Goal: Contribute content: Contribute content

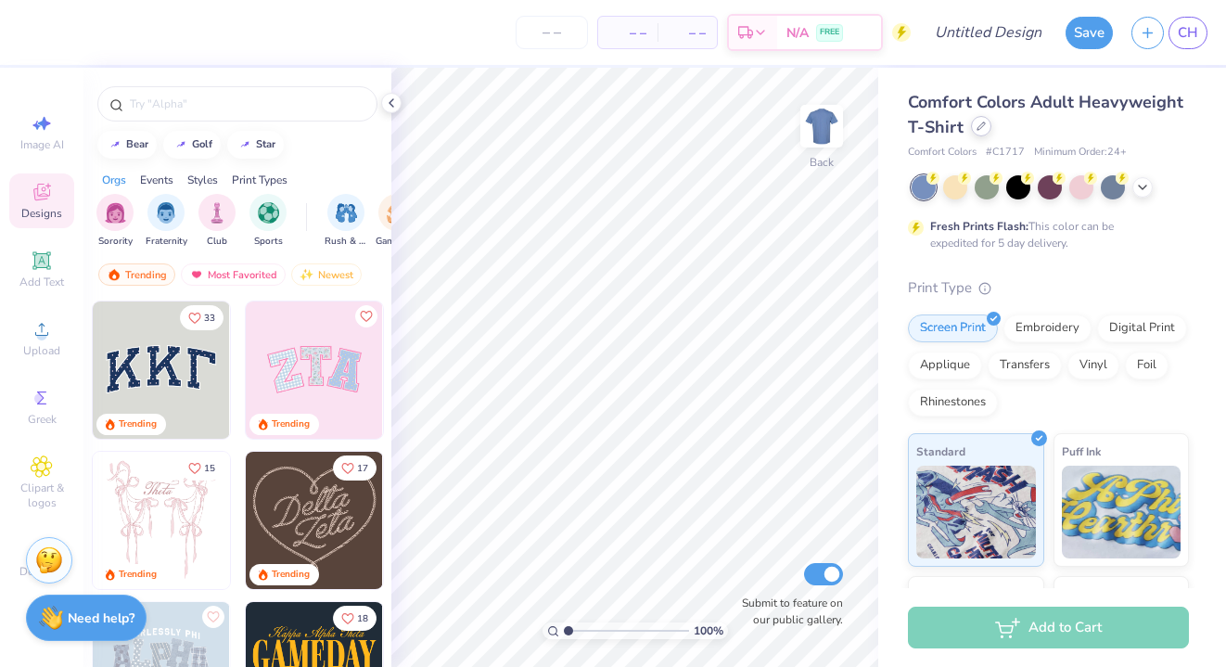
click at [984, 135] on div at bounding box center [981, 126] width 20 height 20
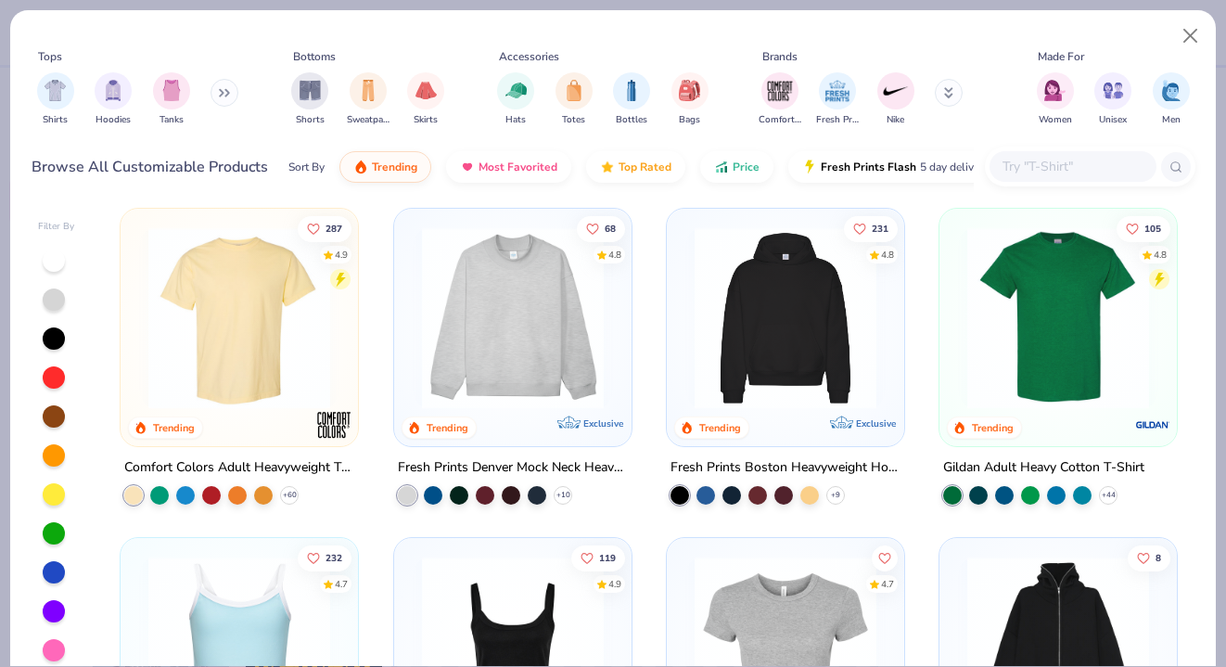
scroll to position [7, 0]
click at [744, 363] on img at bounding box center [785, 317] width 200 height 182
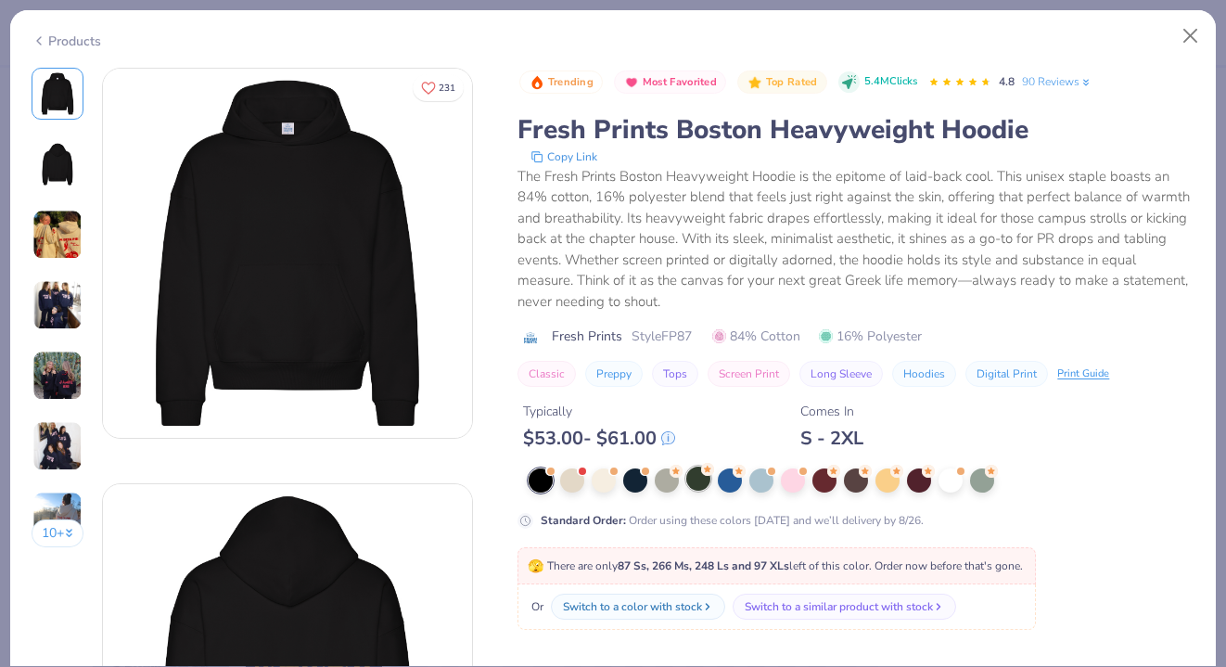
click at [701, 478] on div at bounding box center [698, 478] width 24 height 24
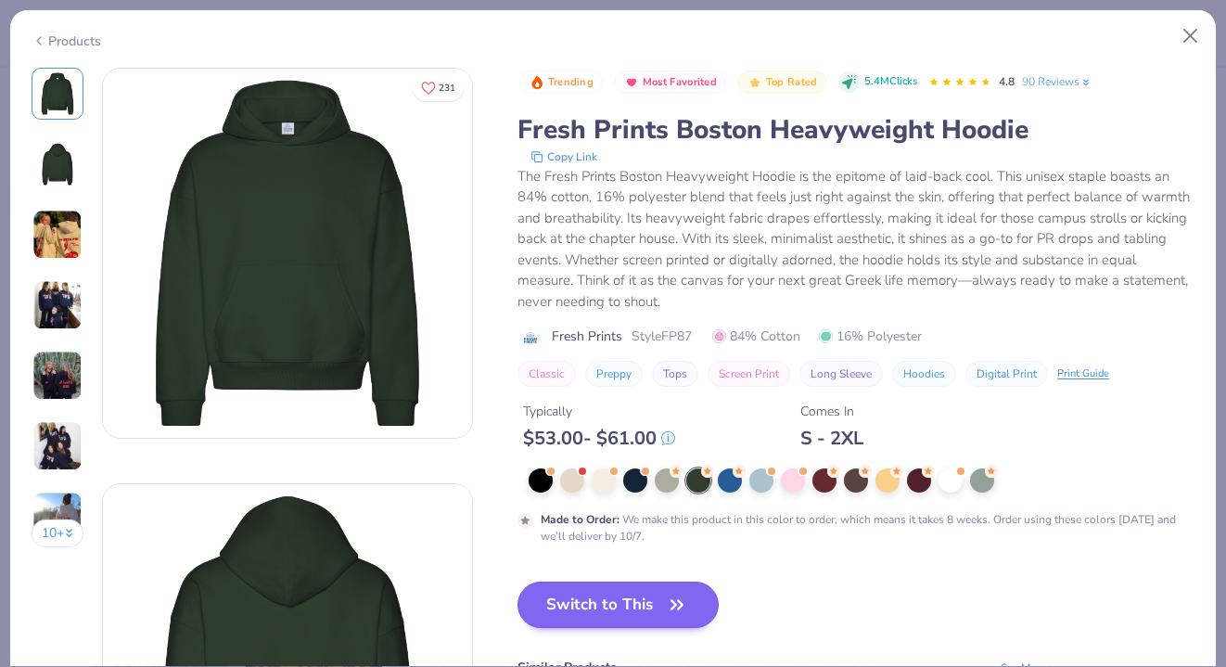
click at [592, 601] on button "Switch to This" at bounding box center [617, 604] width 201 height 46
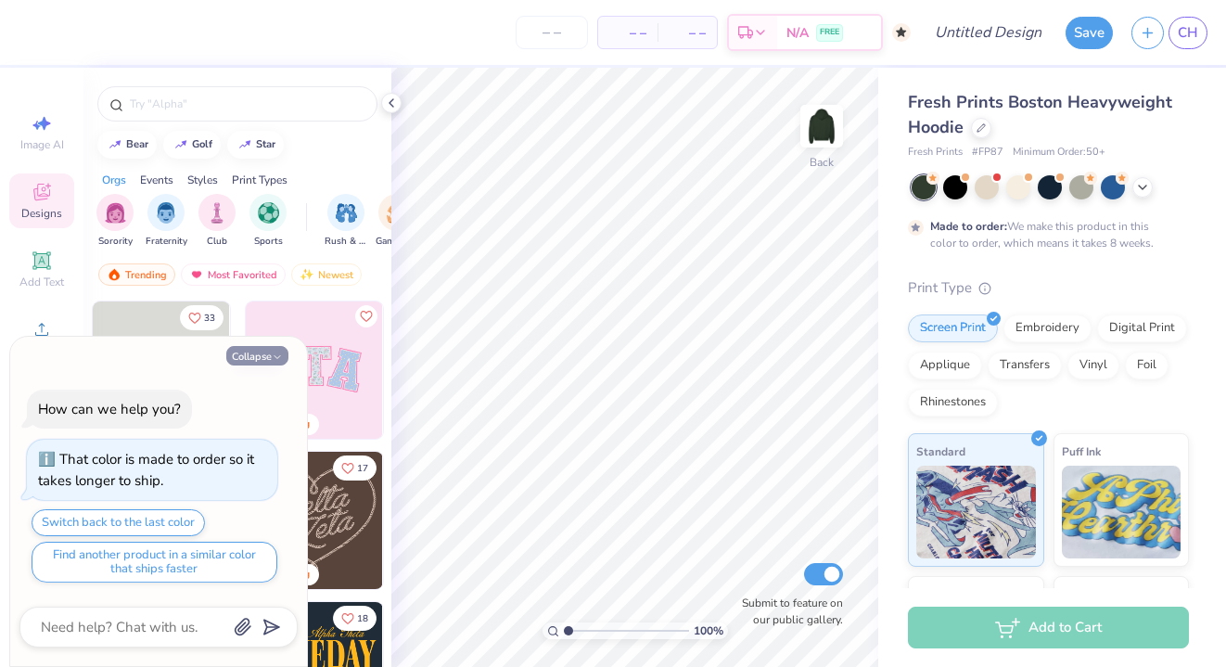
click at [272, 356] on icon "button" at bounding box center [277, 356] width 11 height 11
type textarea "x"
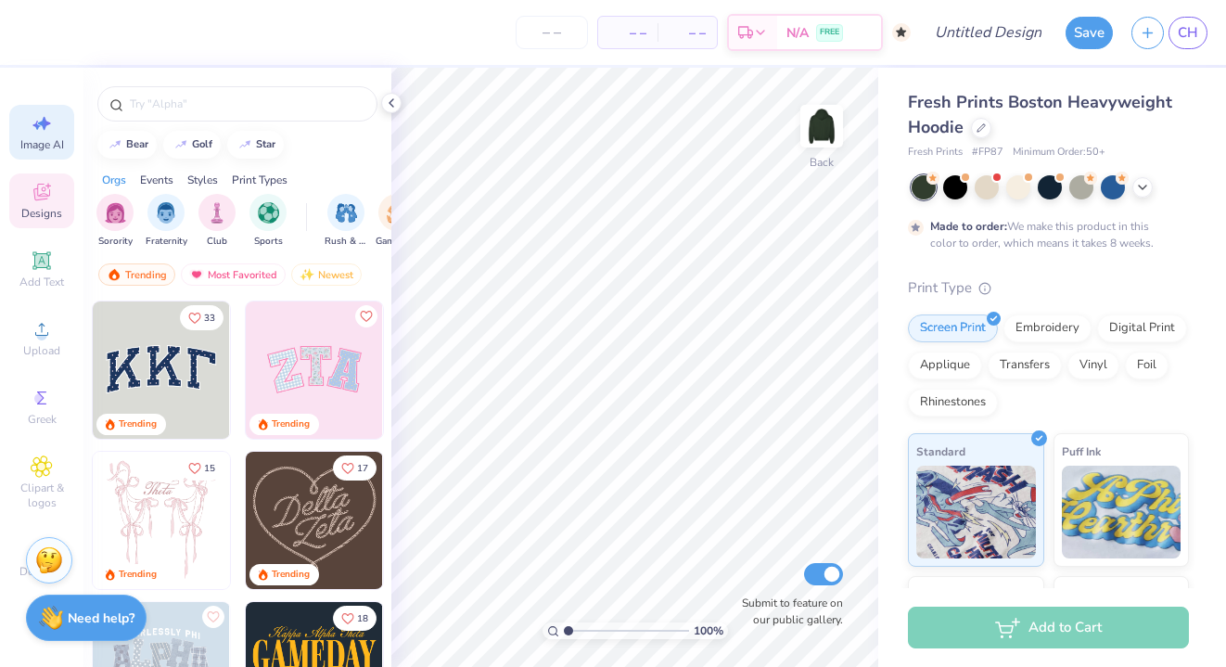
click at [54, 140] on span "Image AI" at bounding box center [42, 144] width 44 height 15
select select "4"
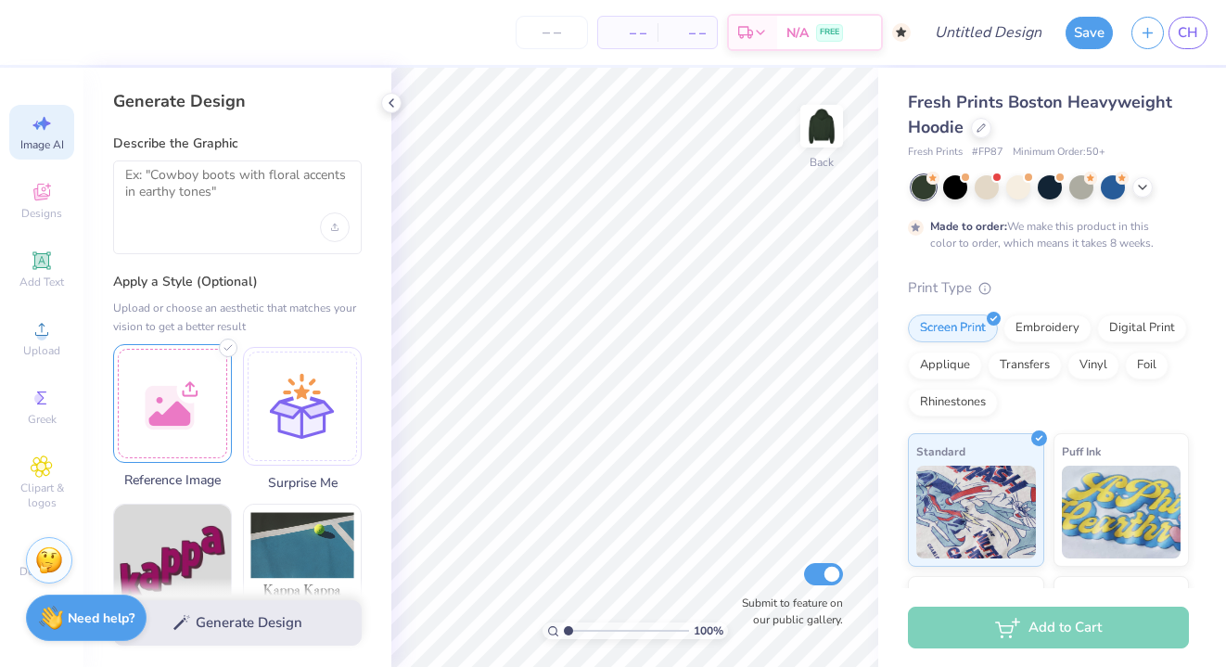
click at [203, 400] on div at bounding box center [172, 403] width 119 height 119
click at [836, 116] on img at bounding box center [821, 126] width 74 height 74
click at [186, 411] on div at bounding box center [172, 403] width 119 height 119
click at [199, 398] on div at bounding box center [172, 403] width 119 height 119
click at [203, 189] on textarea at bounding box center [237, 190] width 224 height 46
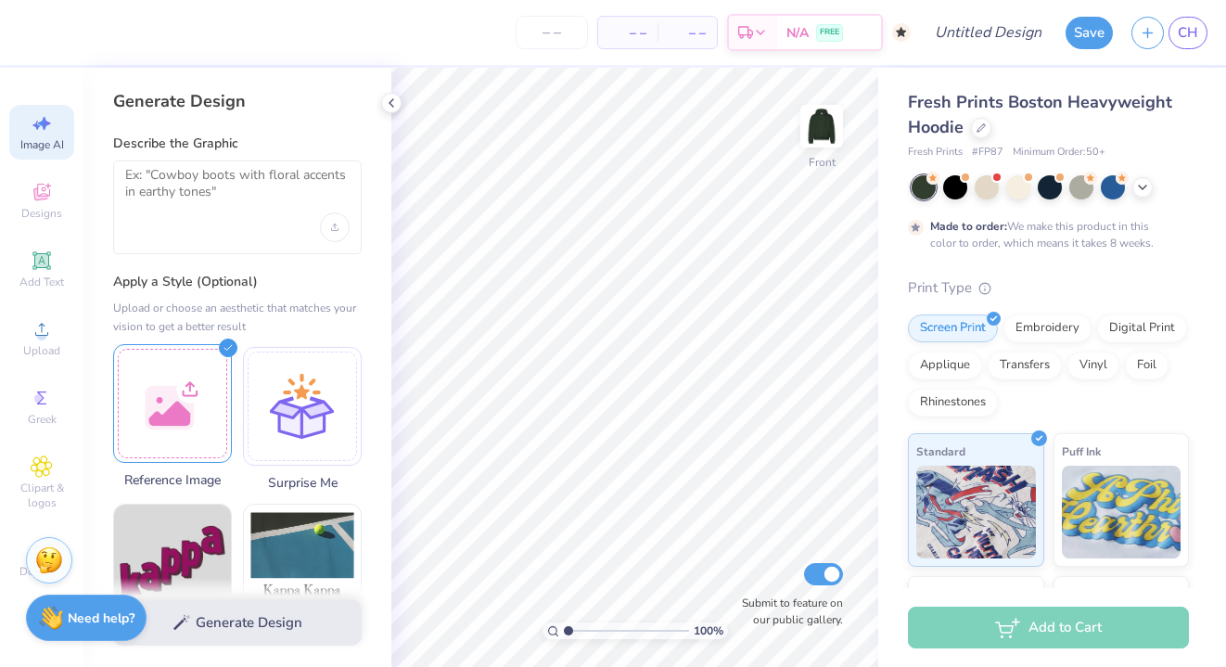
click at [199, 357] on div at bounding box center [172, 403] width 119 height 119
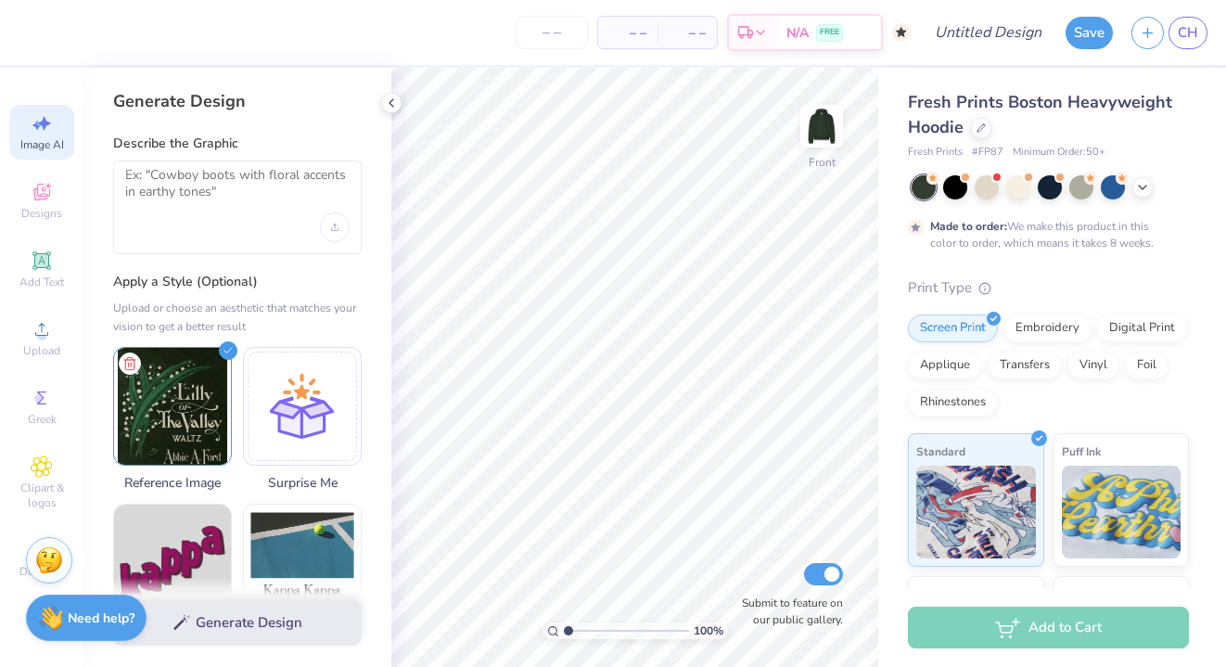
click at [181, 242] on div at bounding box center [237, 207] width 248 height 94
click at [197, 186] on textarea at bounding box center [237, 190] width 224 height 46
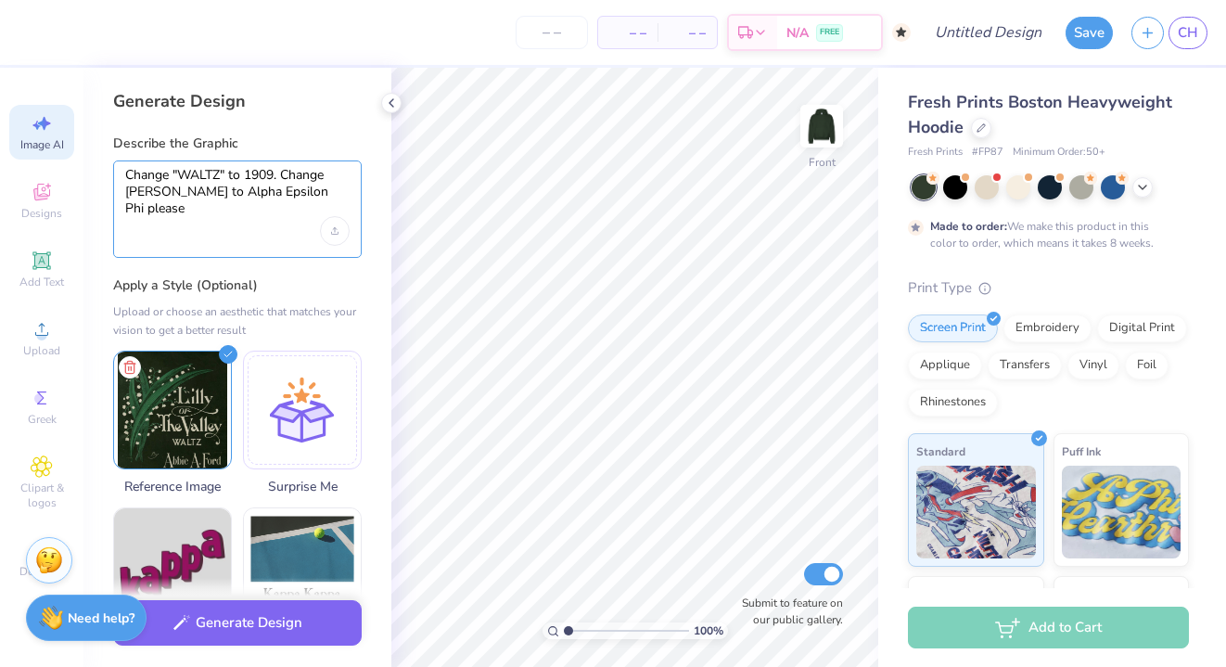
click at [333, 187] on textarea "Change "WALTZ" to 1909. Change [PERSON_NAME] to Alpha Epsilon Phi please" at bounding box center [237, 192] width 224 height 50
click at [223, 194] on textarea "Change "WALTZ" to 1909. Change [PERSON_NAME] to Alpha Epsilon Phi" please" at bounding box center [237, 192] width 224 height 50
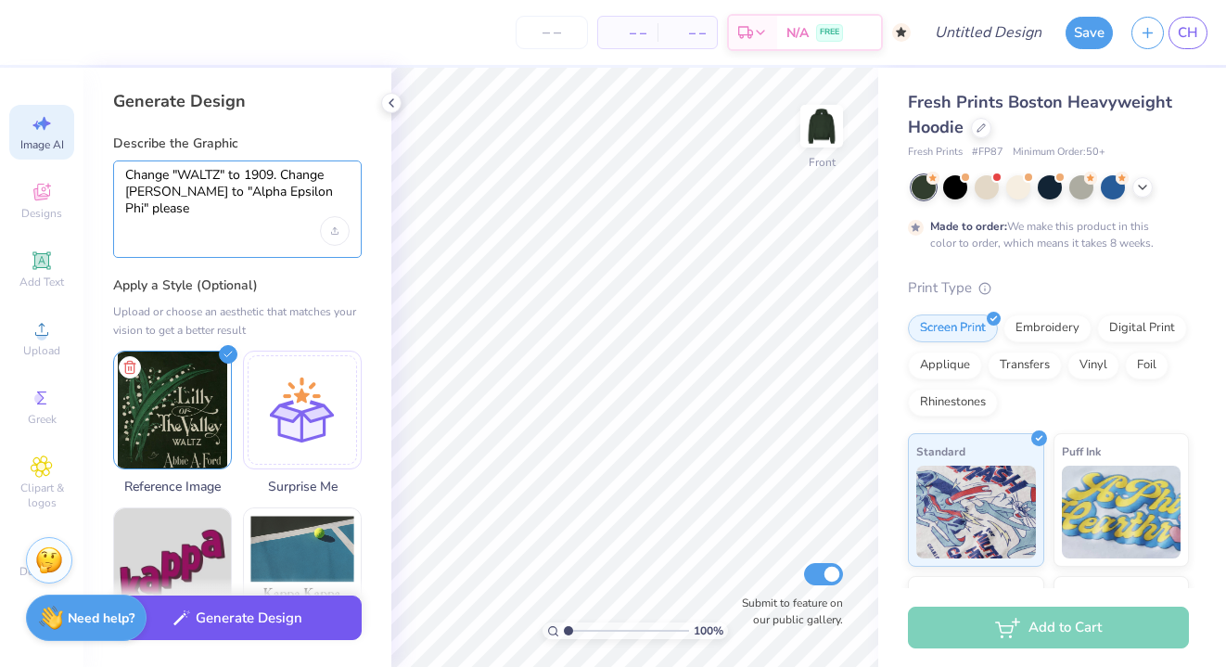
type textarea "Change "WALTZ" to 1909. Change [PERSON_NAME] to "Alpha Epsilon Phi" please"
click at [278, 622] on button "Generate Design" at bounding box center [237, 617] width 248 height 45
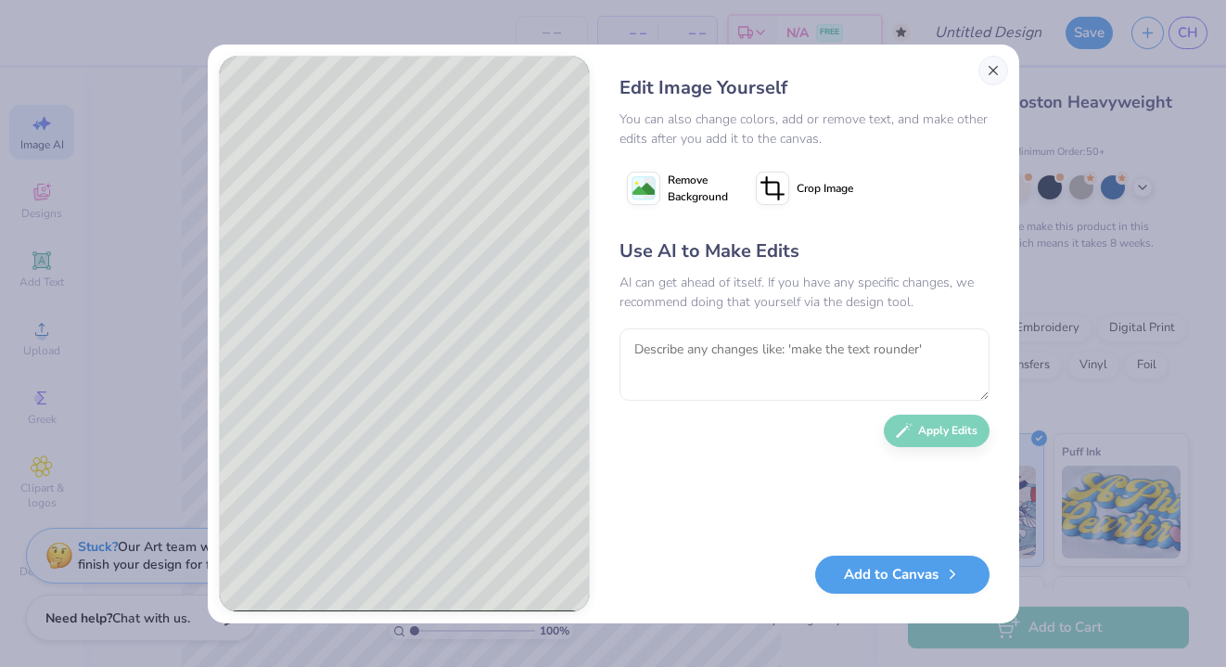
click at [986, 70] on button "Close" at bounding box center [993, 71] width 30 height 30
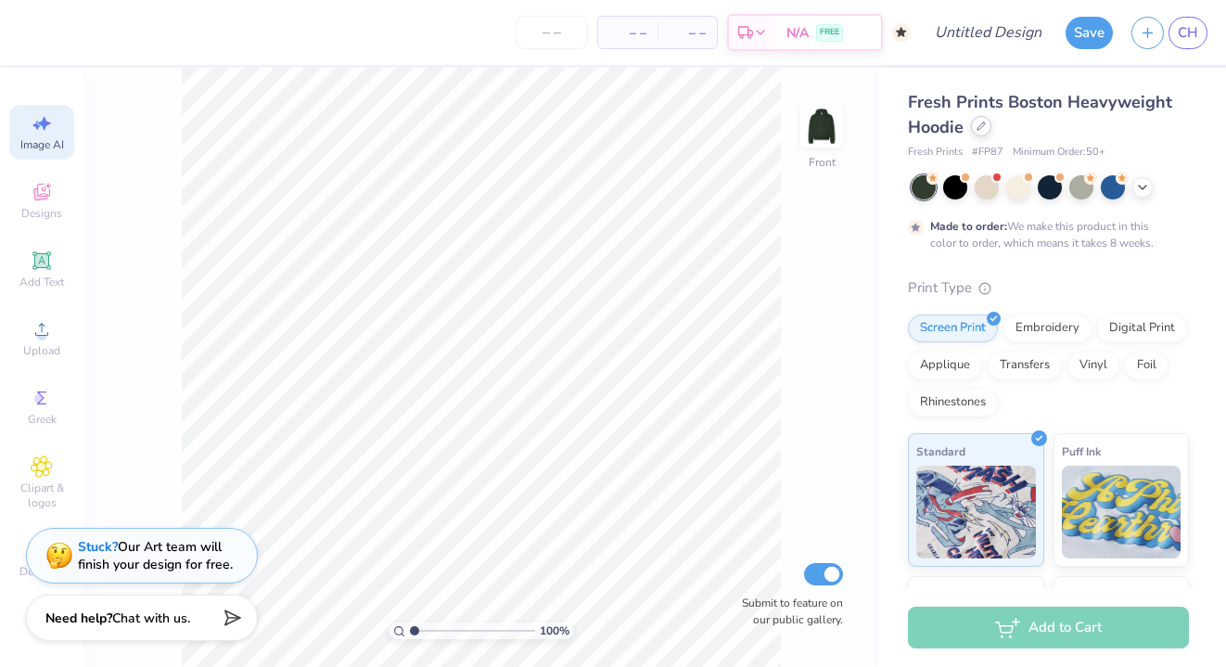
click at [978, 135] on div at bounding box center [981, 126] width 20 height 20
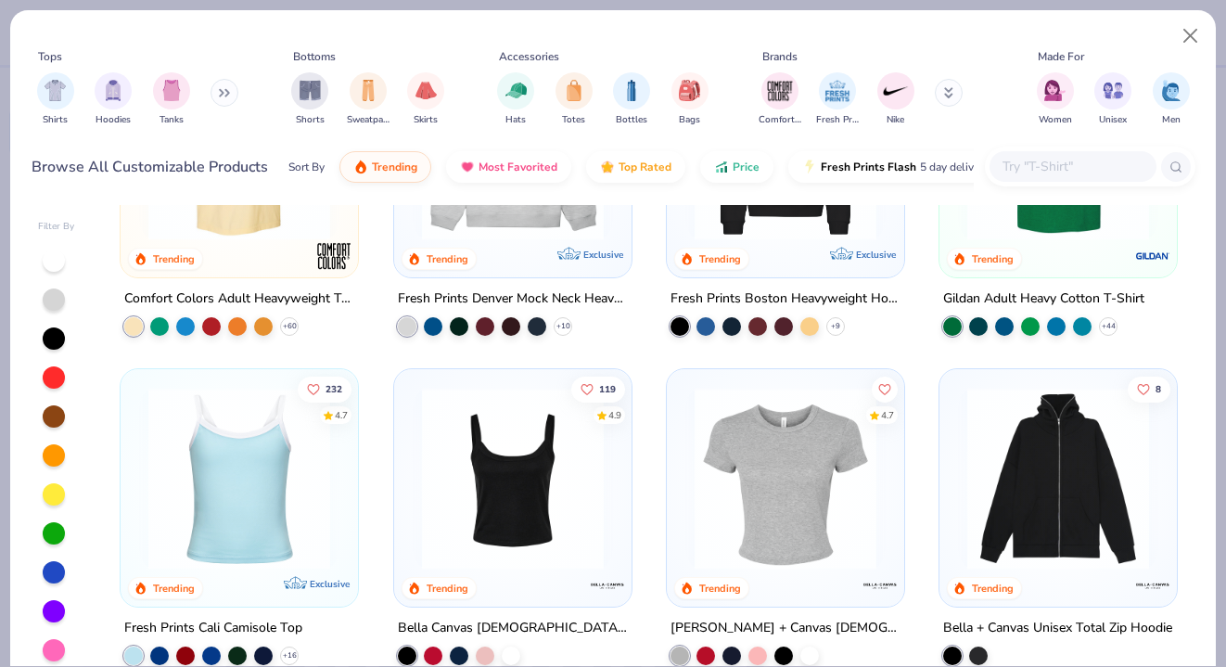
scroll to position [218, 0]
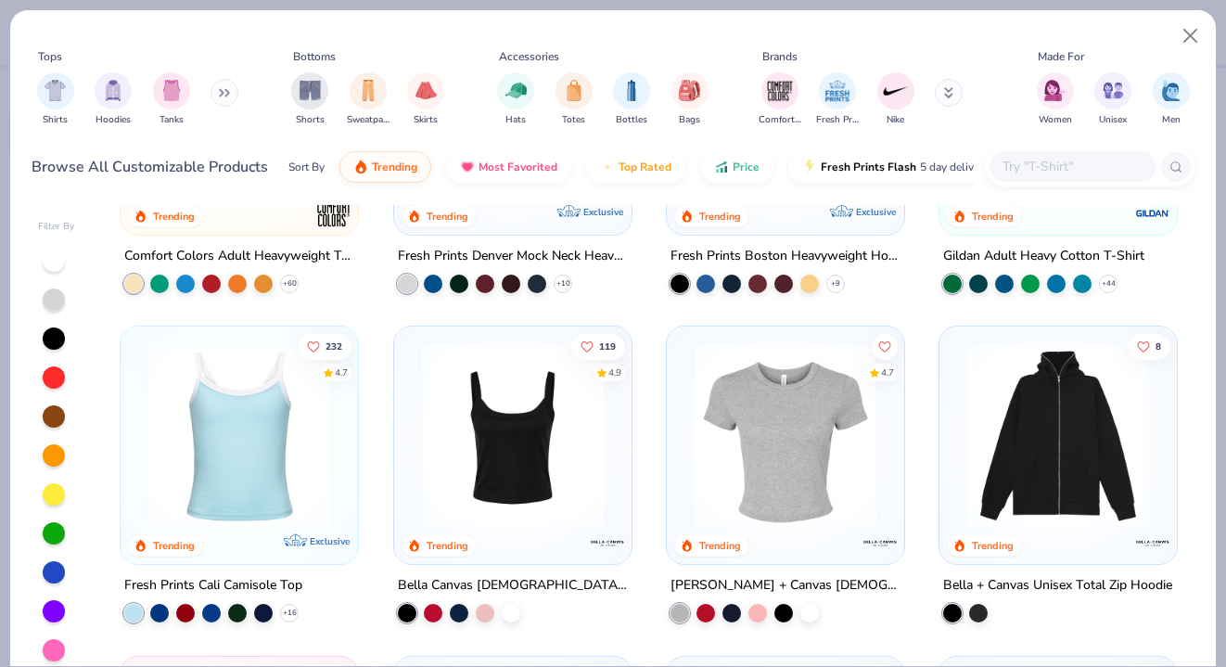
click at [266, 395] on img at bounding box center [239, 436] width 200 height 182
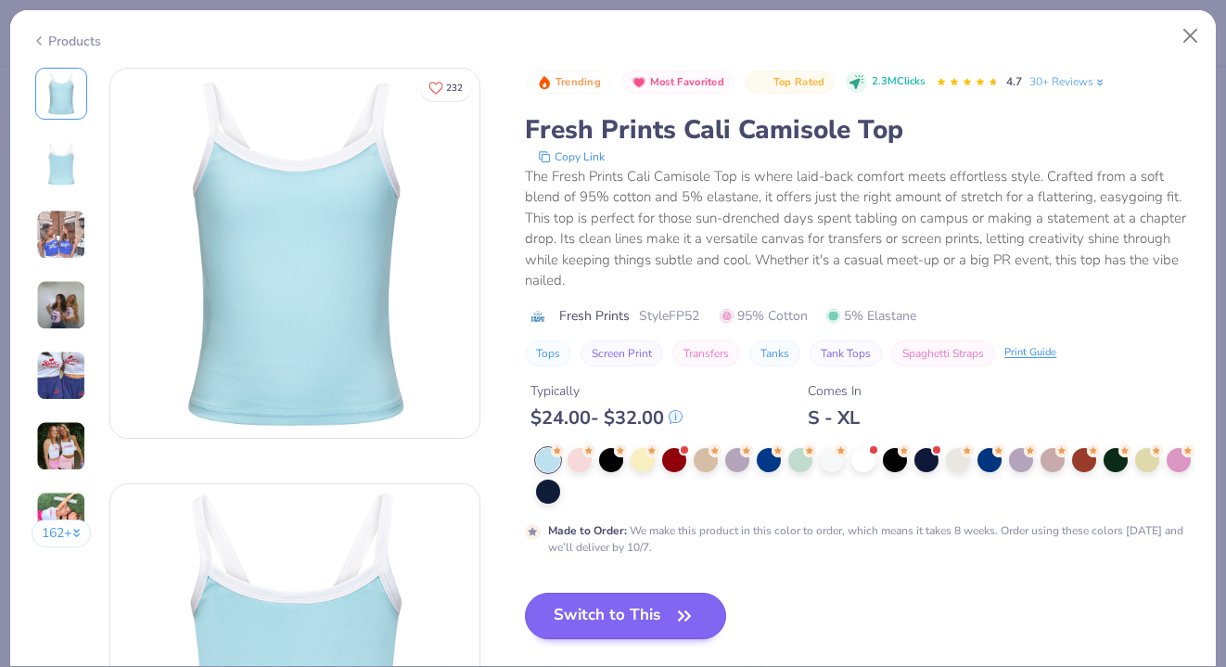
click at [644, 617] on button "Switch to This" at bounding box center [625, 615] width 201 height 46
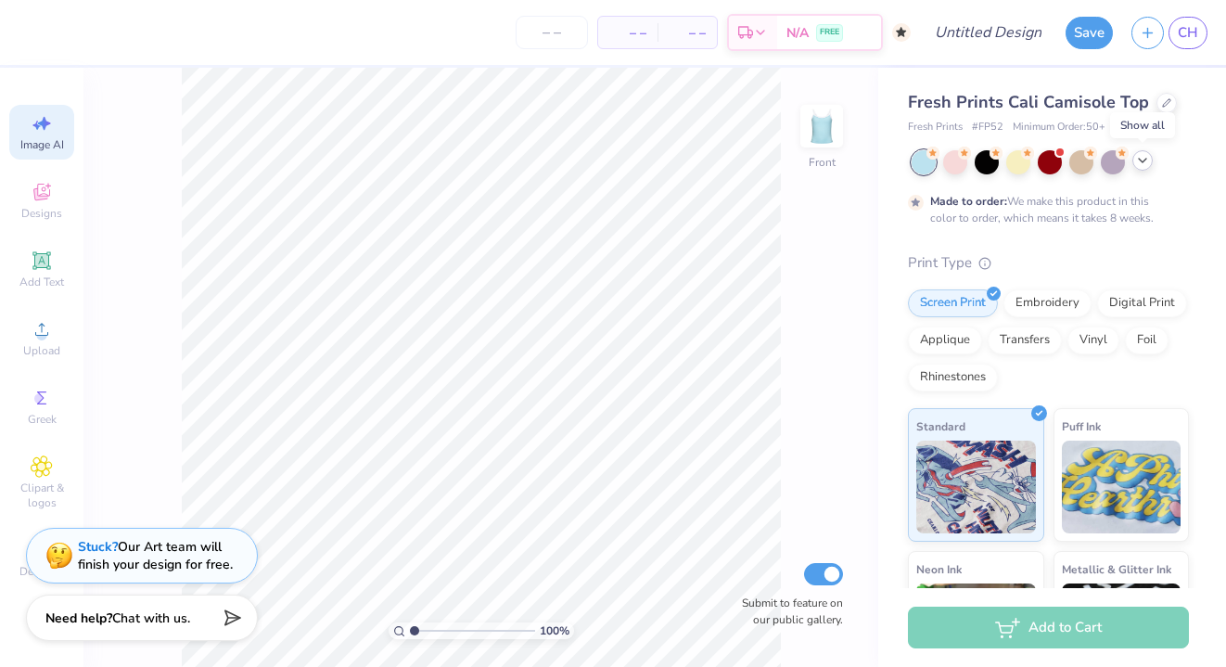
click at [1139, 161] on icon at bounding box center [1142, 160] width 15 height 15
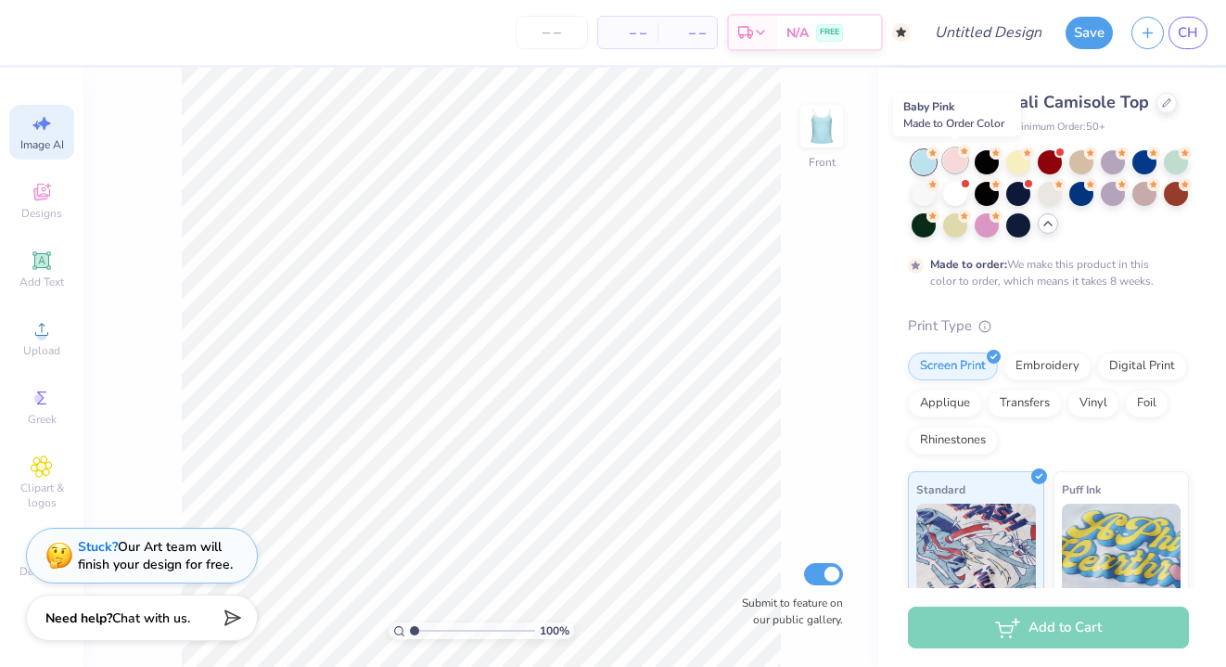
click at [960, 160] on div at bounding box center [955, 160] width 24 height 24
click at [945, 190] on div at bounding box center [955, 192] width 24 height 24
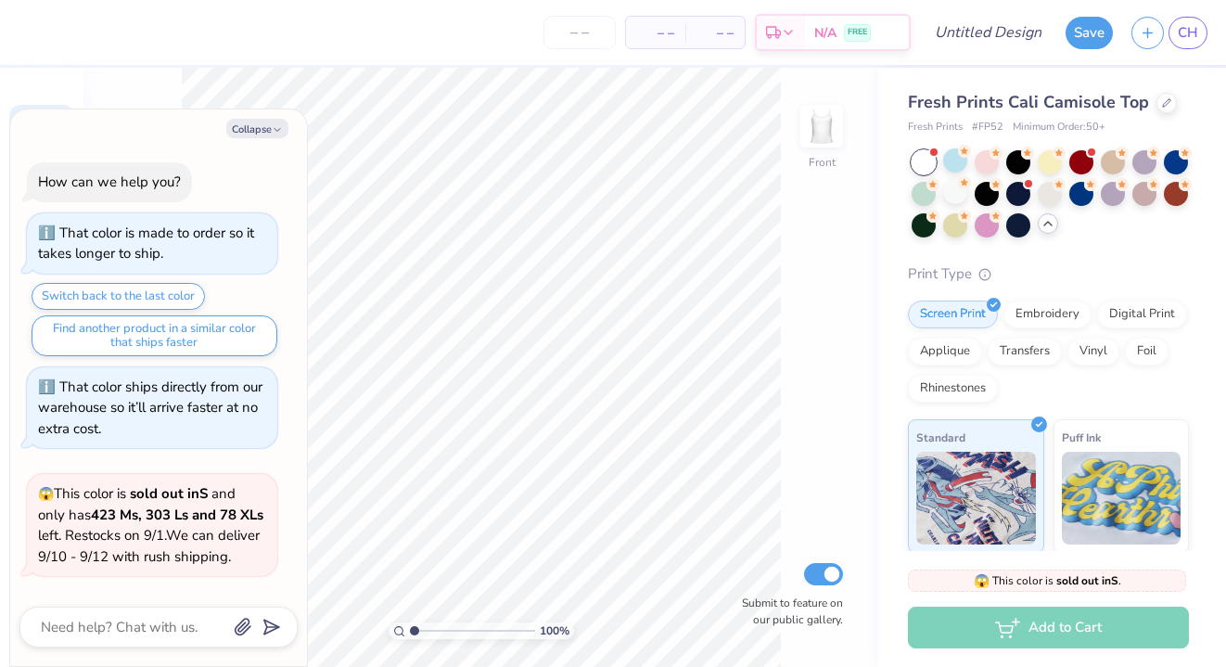
scroll to position [143, 0]
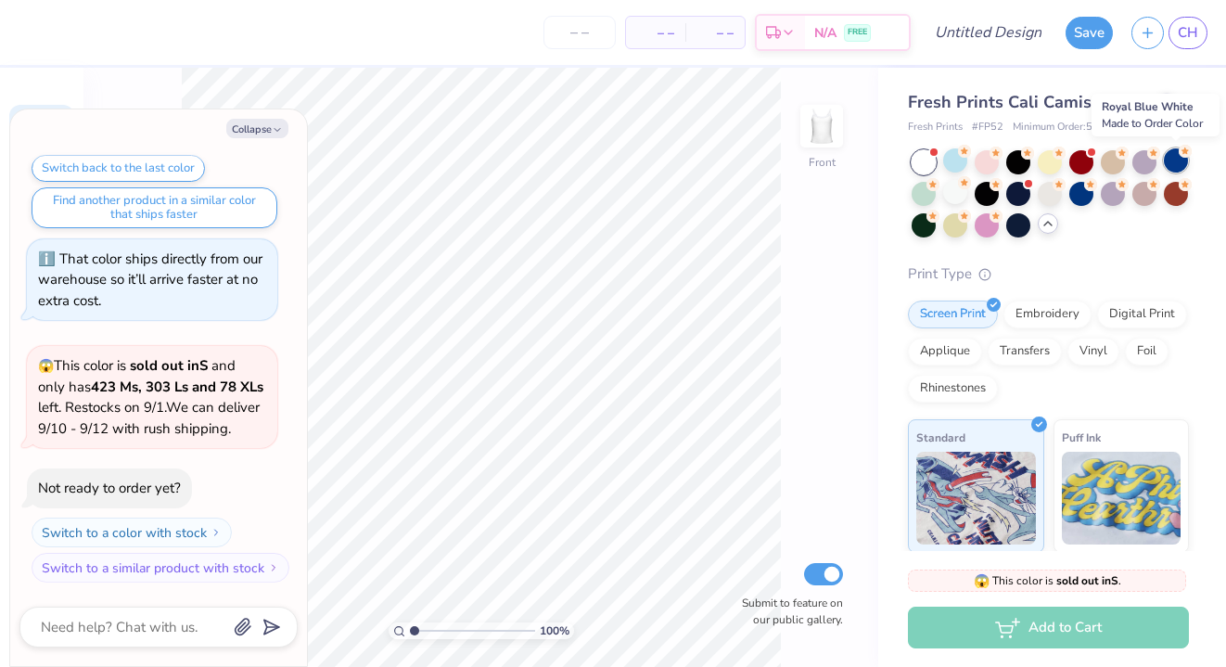
click at [1182, 161] on div at bounding box center [1176, 160] width 24 height 24
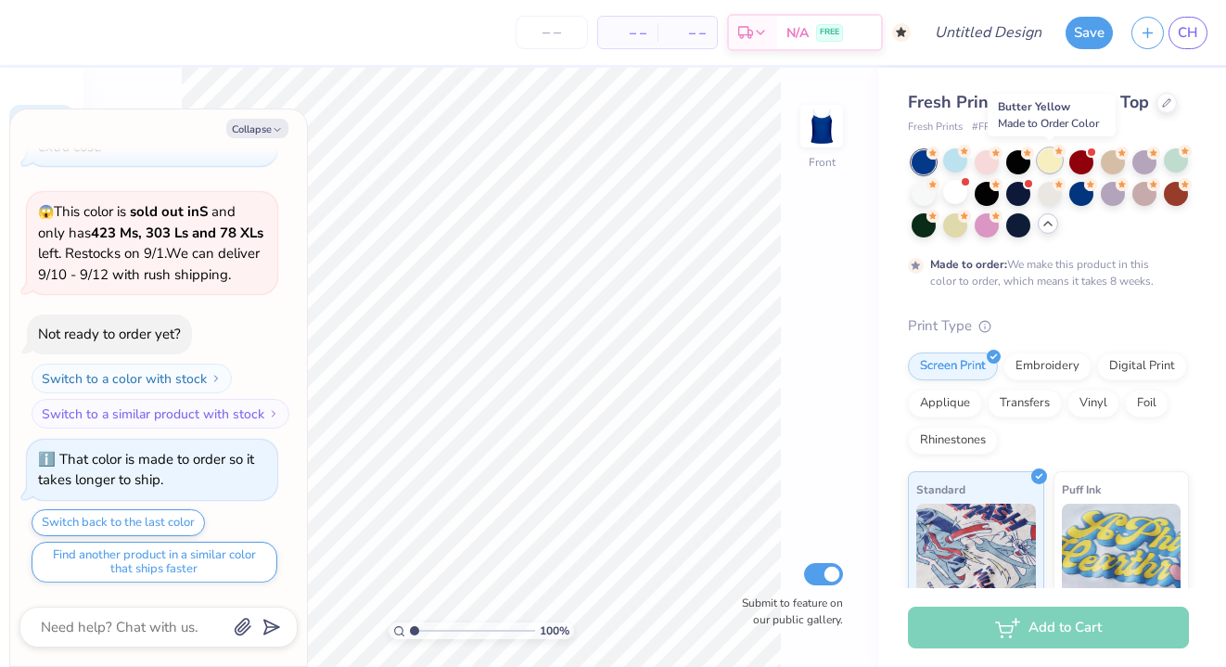
click at [1044, 168] on div at bounding box center [1049, 160] width 24 height 24
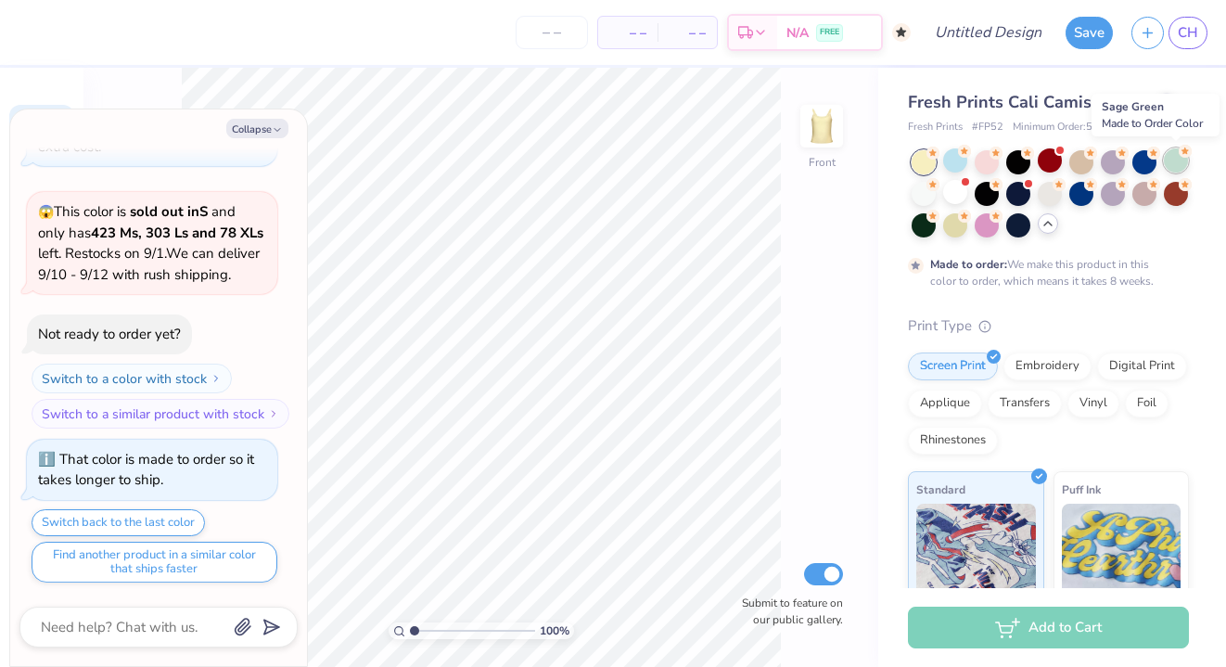
click at [1166, 165] on div at bounding box center [1176, 160] width 24 height 24
click at [918, 233] on div at bounding box center [923, 223] width 24 height 24
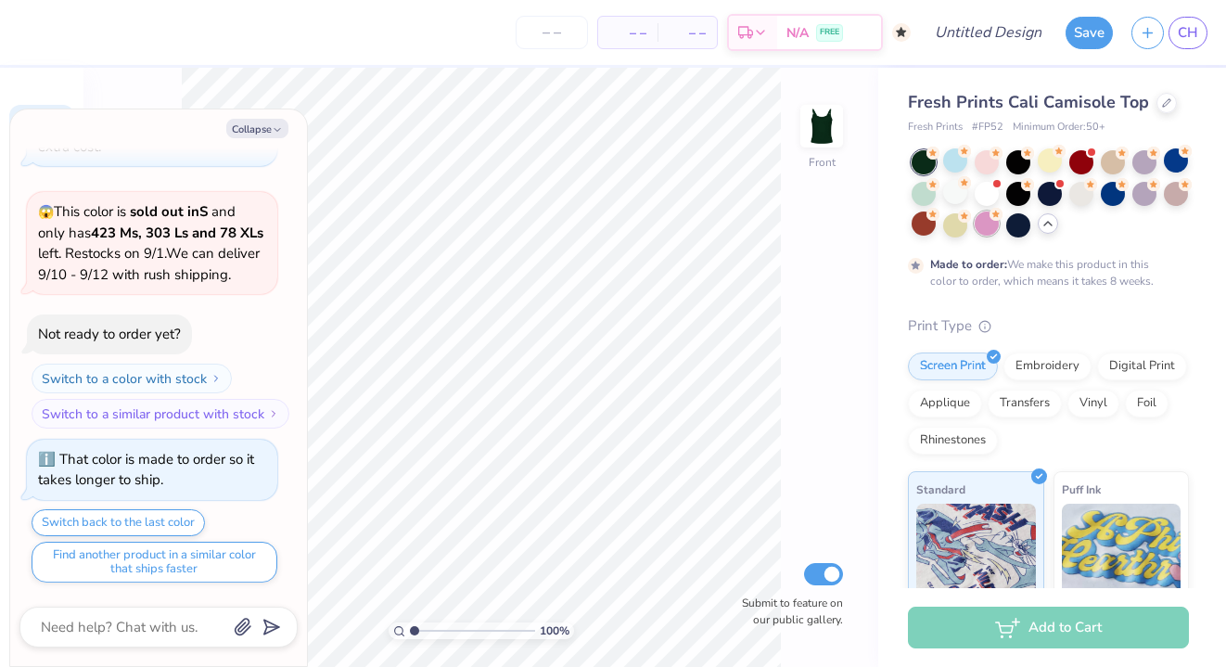
click at [991, 229] on div at bounding box center [986, 223] width 24 height 24
click at [954, 158] on div at bounding box center [955, 160] width 24 height 24
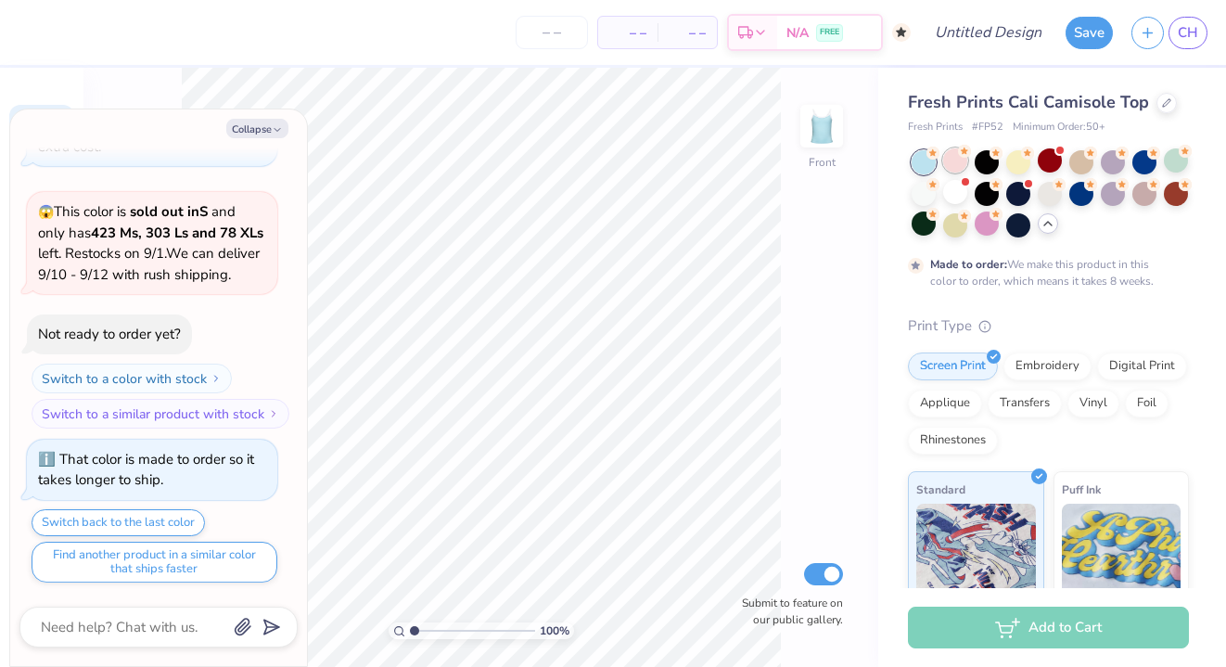
click at [958, 165] on div at bounding box center [955, 160] width 24 height 24
click at [986, 165] on div at bounding box center [986, 160] width 24 height 24
click at [1025, 165] on div at bounding box center [1018, 160] width 24 height 24
click at [1053, 166] on div at bounding box center [1049, 160] width 24 height 24
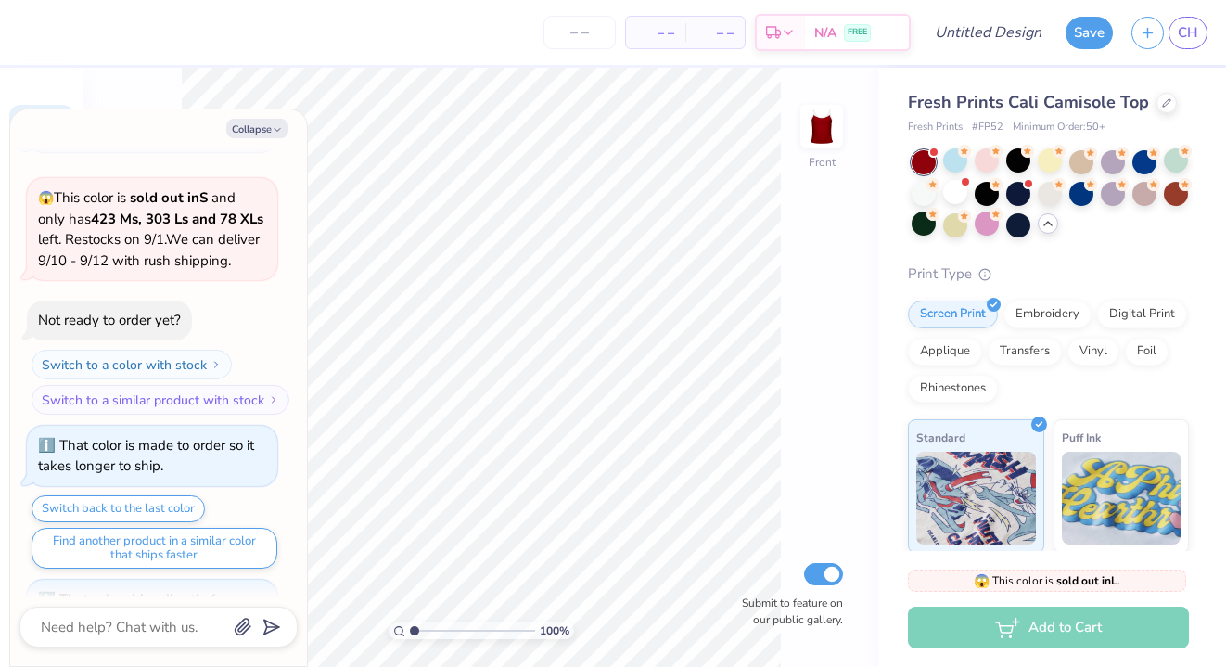
scroll to position [646, 0]
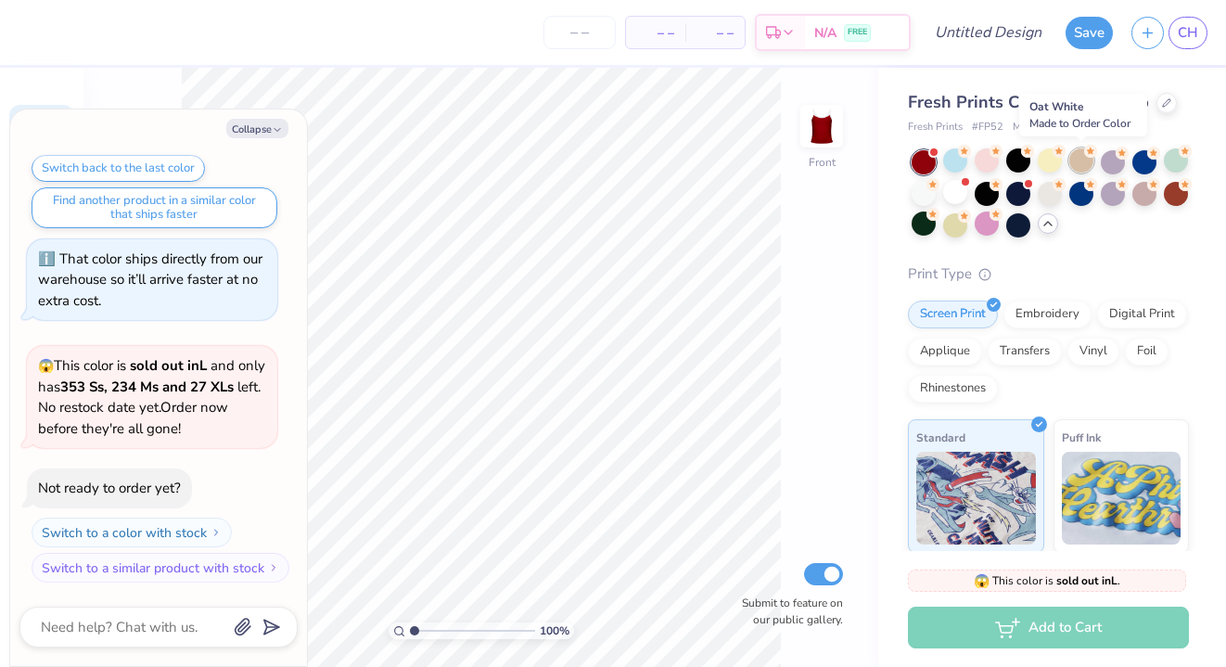
click at [1090, 164] on div at bounding box center [1081, 160] width 24 height 24
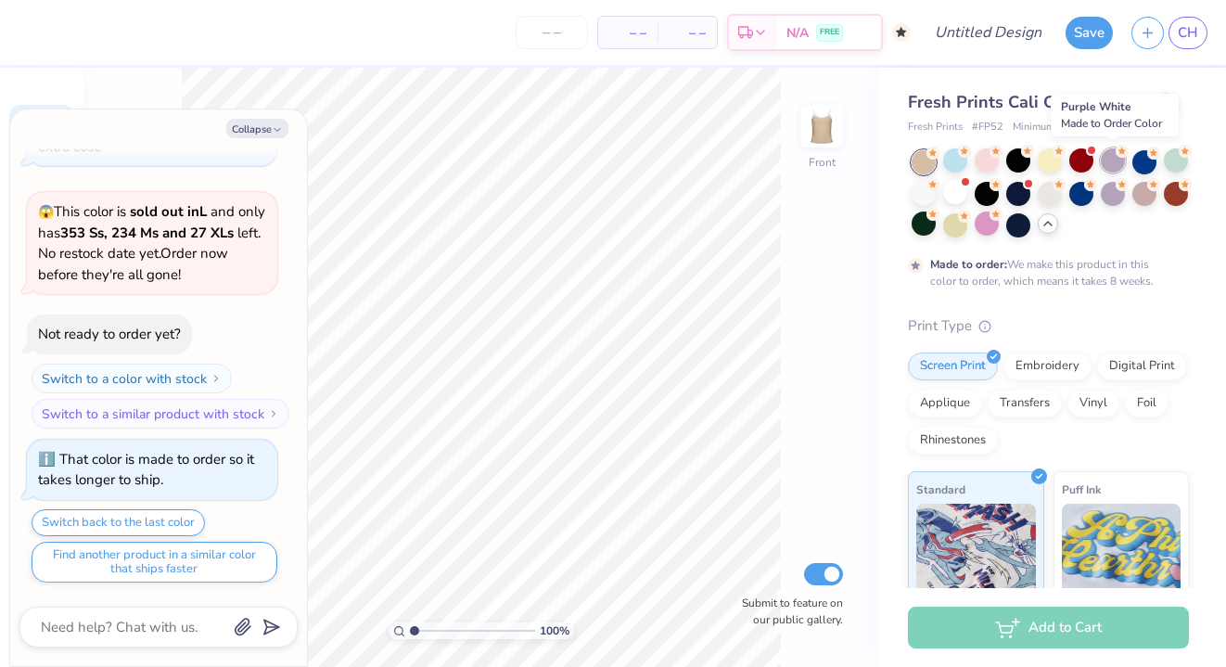
click at [1114, 161] on div at bounding box center [1113, 160] width 24 height 24
click at [921, 190] on div at bounding box center [923, 192] width 24 height 24
click at [1048, 193] on div at bounding box center [1049, 192] width 24 height 24
click at [1144, 157] on div at bounding box center [1144, 160] width 24 height 24
click at [267, 120] on button "Collapse" at bounding box center [257, 128] width 62 height 19
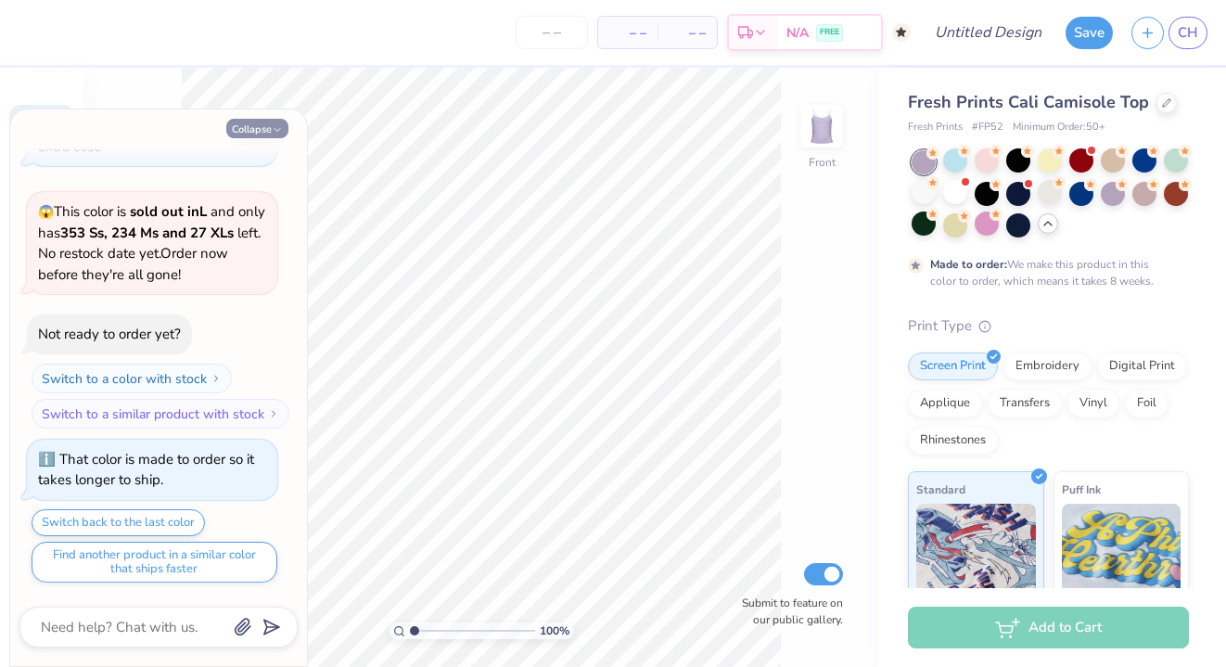
type textarea "x"
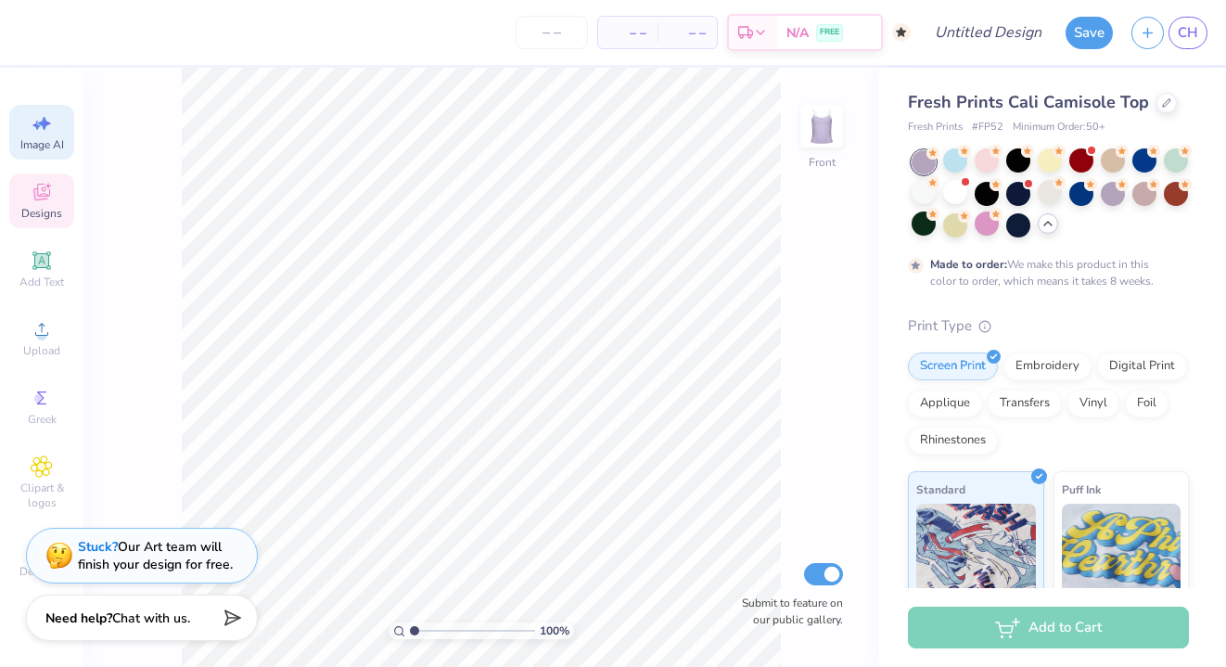
click at [38, 203] on div "Designs" at bounding box center [41, 200] width 65 height 55
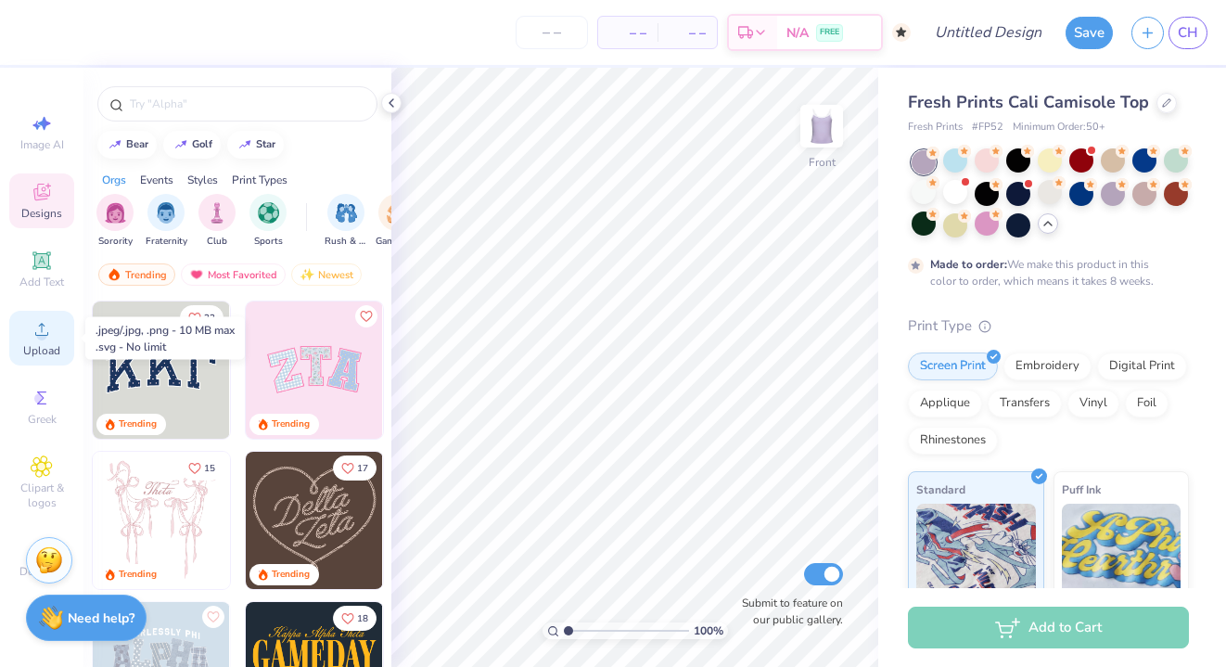
click at [31, 324] on icon at bounding box center [42, 329] width 22 height 22
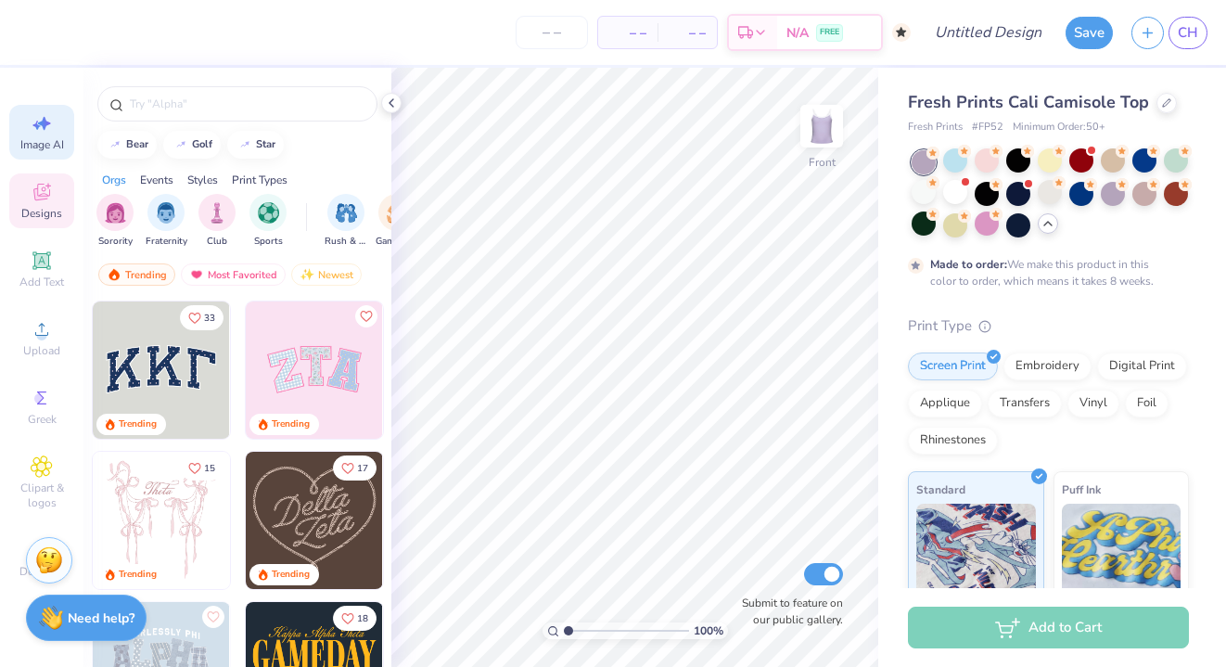
click at [50, 149] on span "Image AI" at bounding box center [42, 144] width 44 height 15
select select "4"
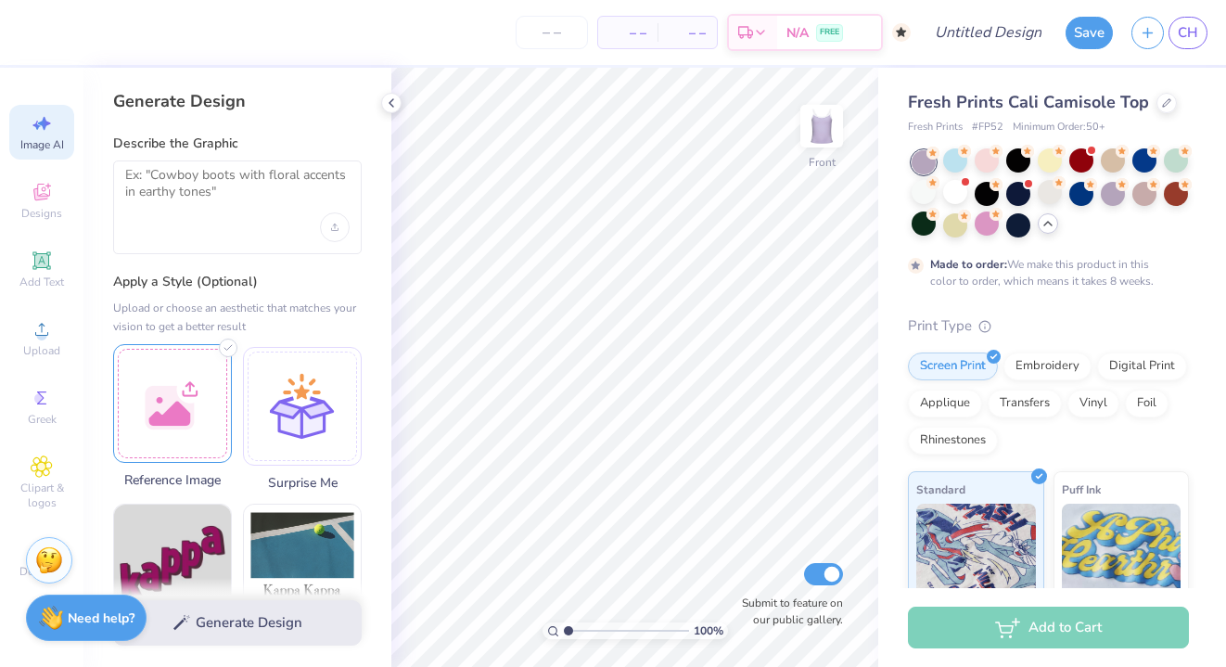
click at [182, 377] on div at bounding box center [172, 403] width 119 height 119
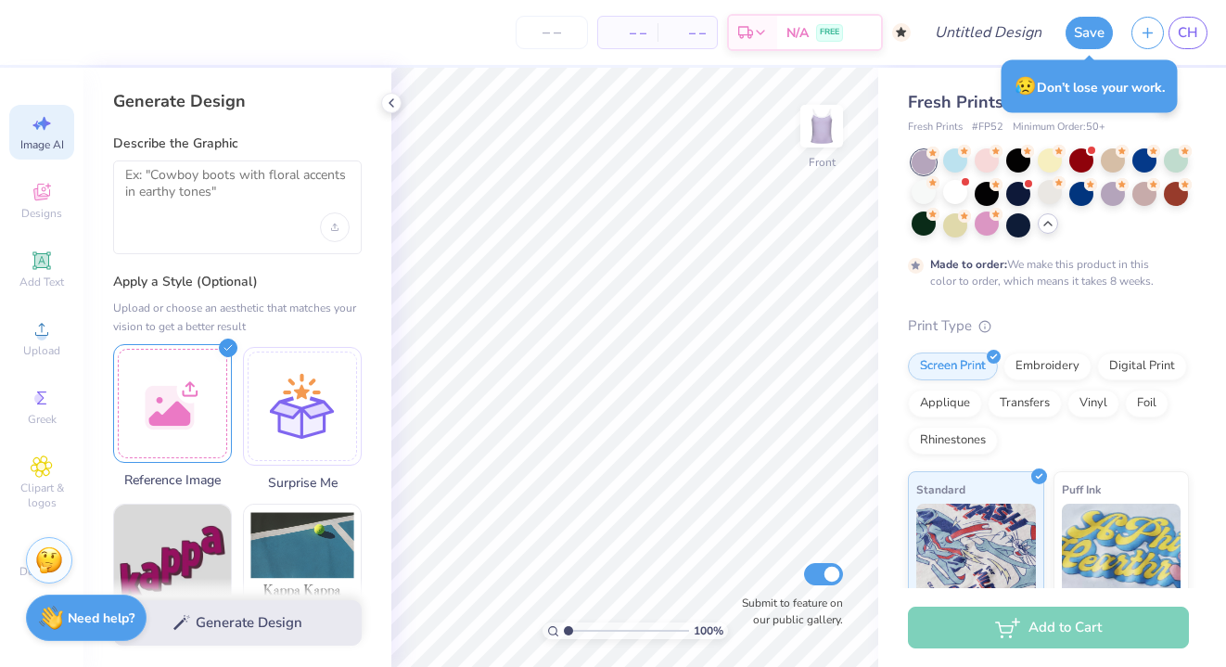
click at [173, 447] on div at bounding box center [172, 403] width 119 height 119
click at [173, 446] on div at bounding box center [172, 403] width 119 height 119
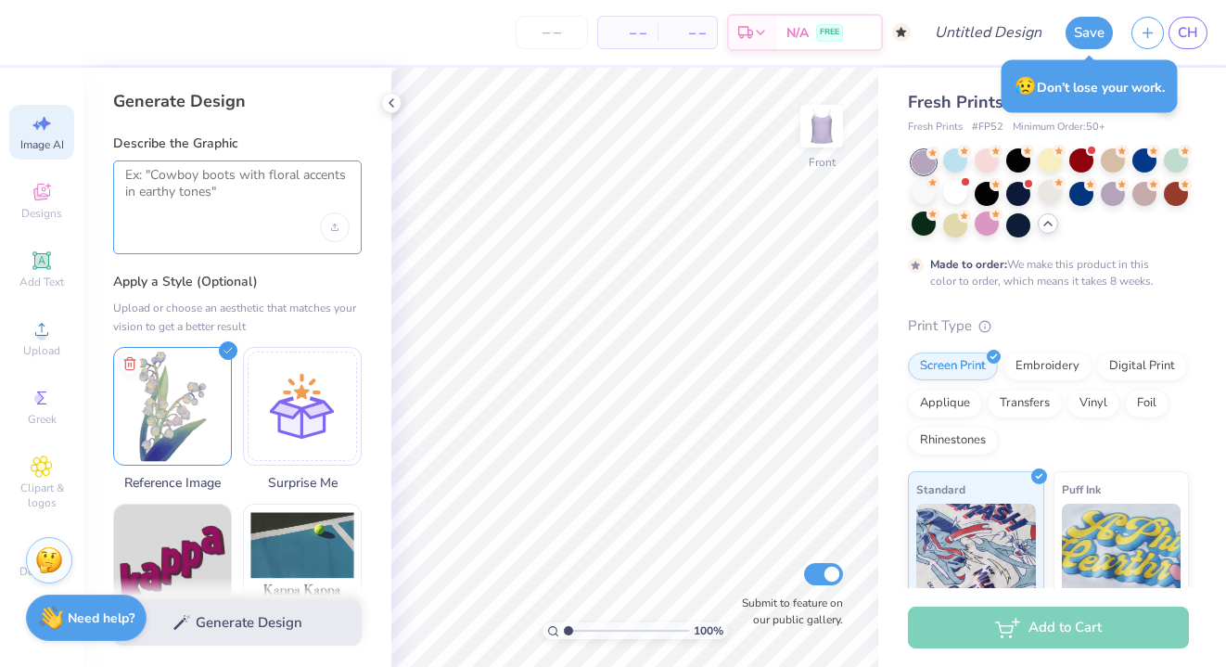
click at [252, 173] on textarea at bounding box center [237, 190] width 224 height 46
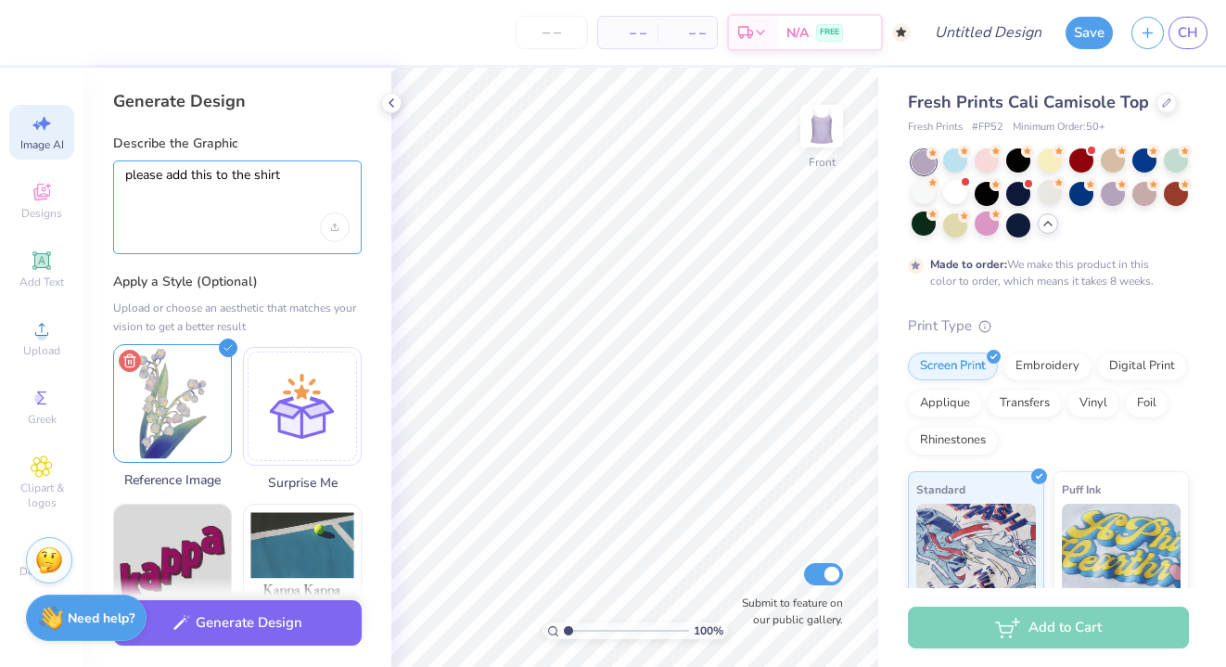
type textarea "please add this to the shirt"
click at [129, 363] on icon at bounding box center [130, 361] width 22 height 22
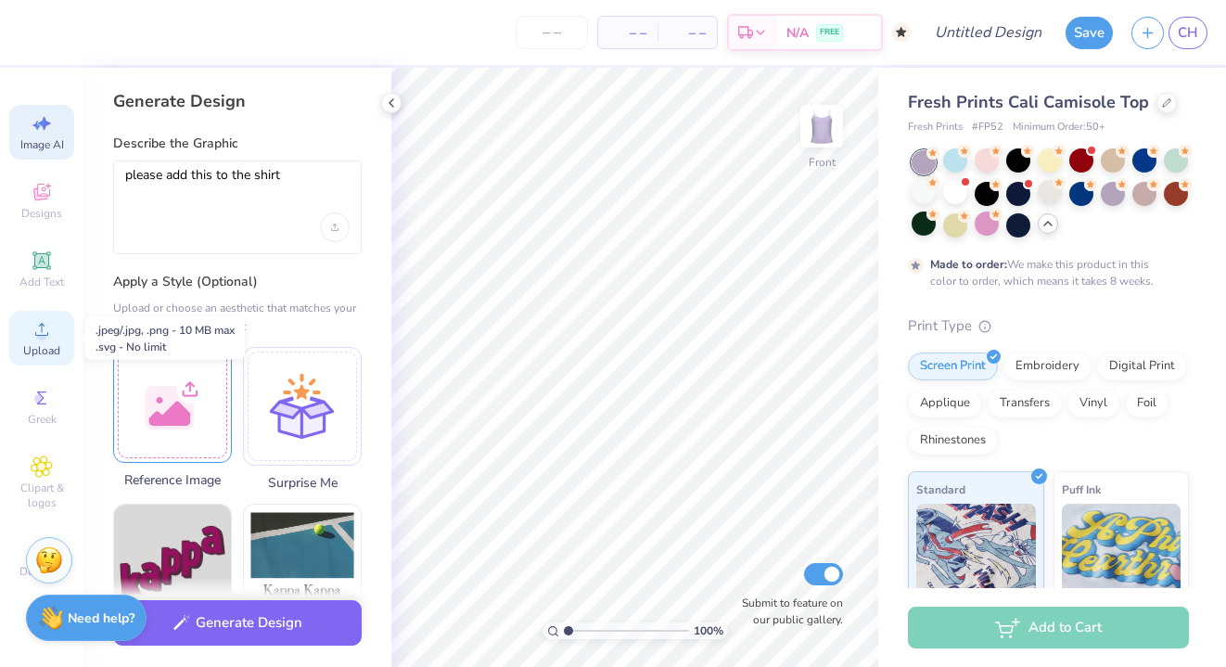
click at [46, 352] on span "Upload" at bounding box center [41, 350] width 37 height 15
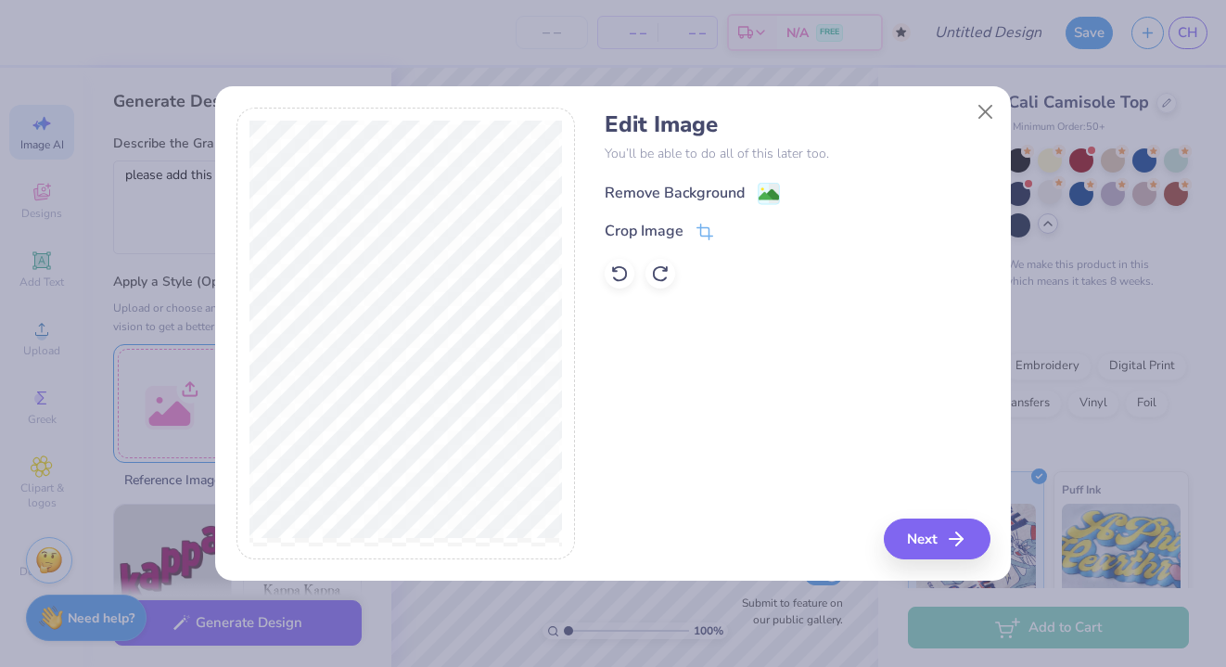
click at [770, 193] on image at bounding box center [768, 195] width 20 height 20
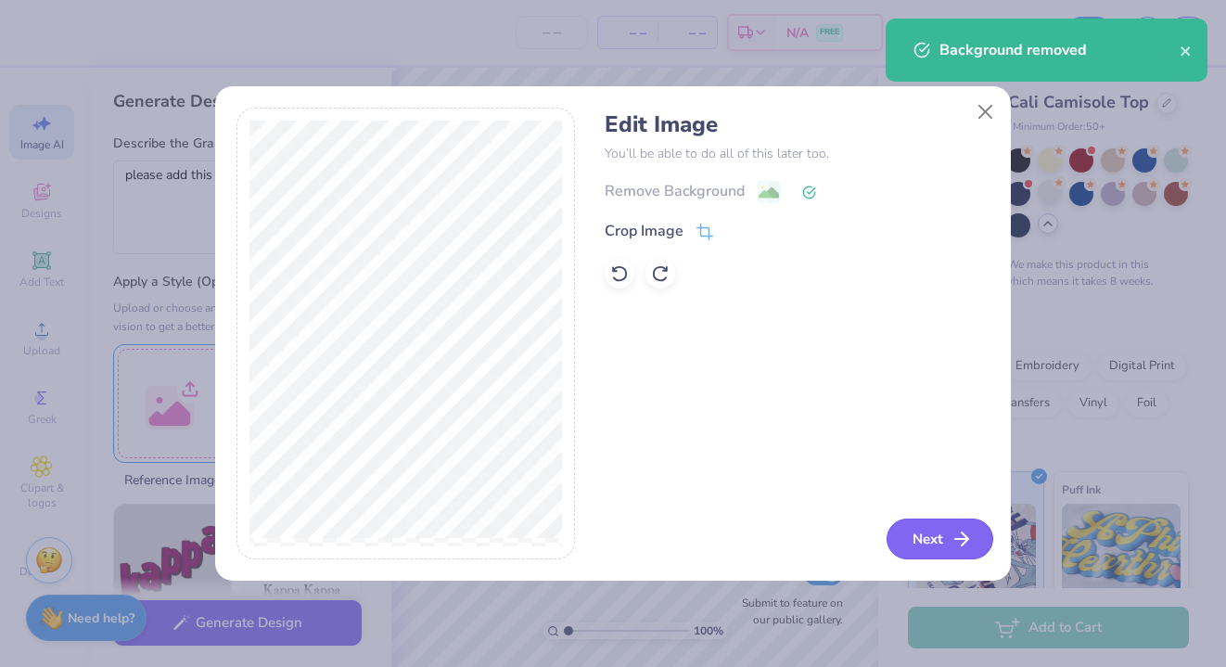
click at [935, 541] on button "Next" at bounding box center [939, 538] width 107 height 41
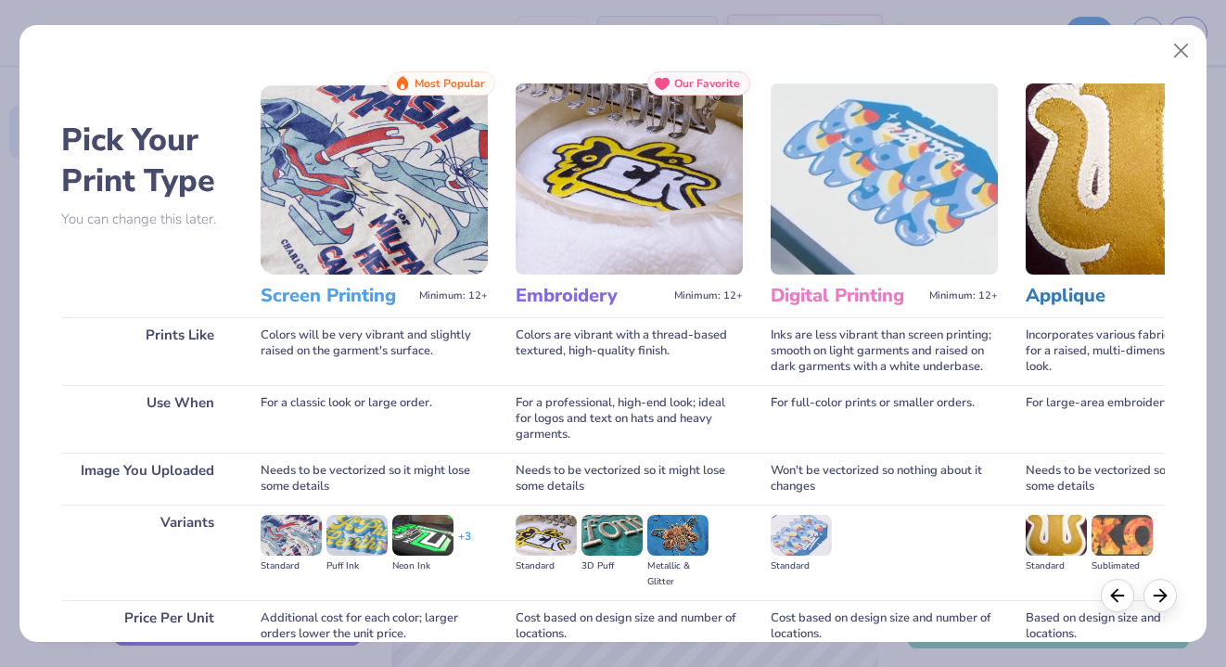
click at [336, 131] on img at bounding box center [374, 178] width 227 height 191
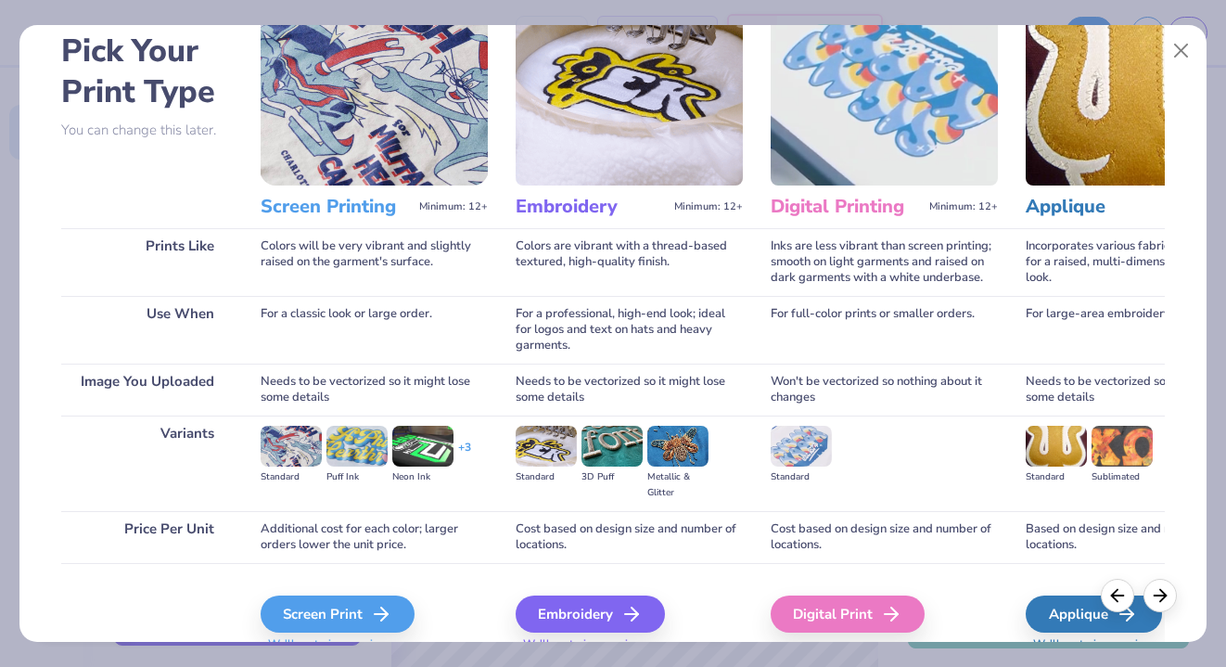
scroll to position [99, 0]
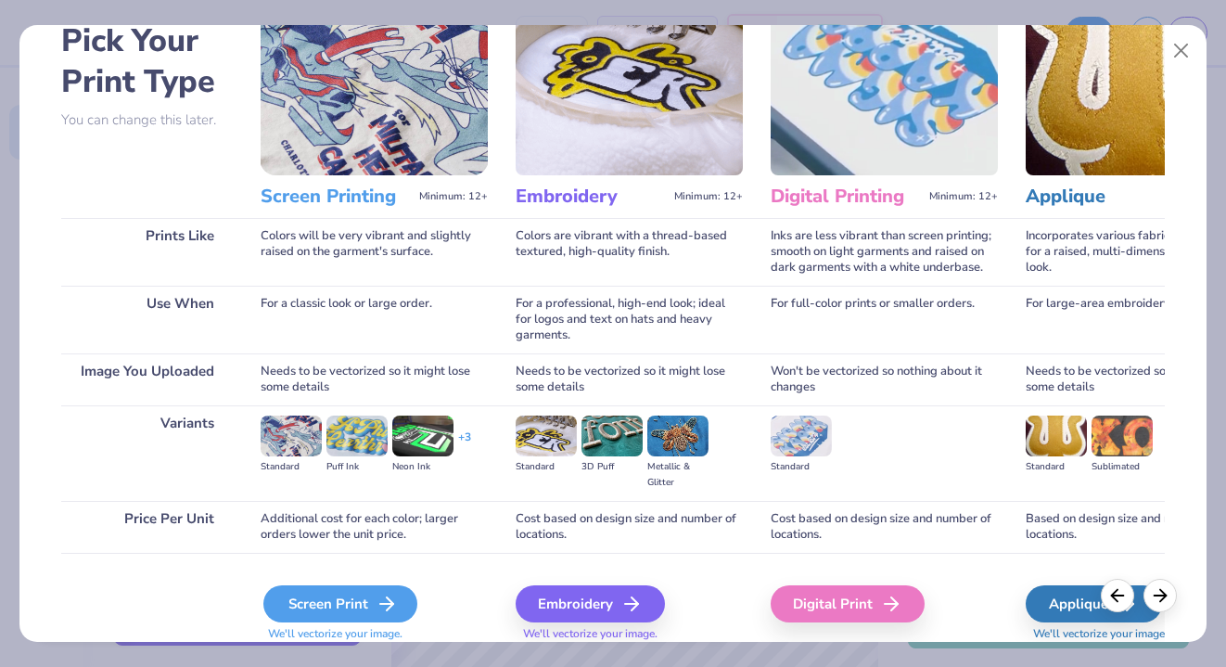
click at [360, 593] on div "Screen Print" at bounding box center [340, 603] width 154 height 37
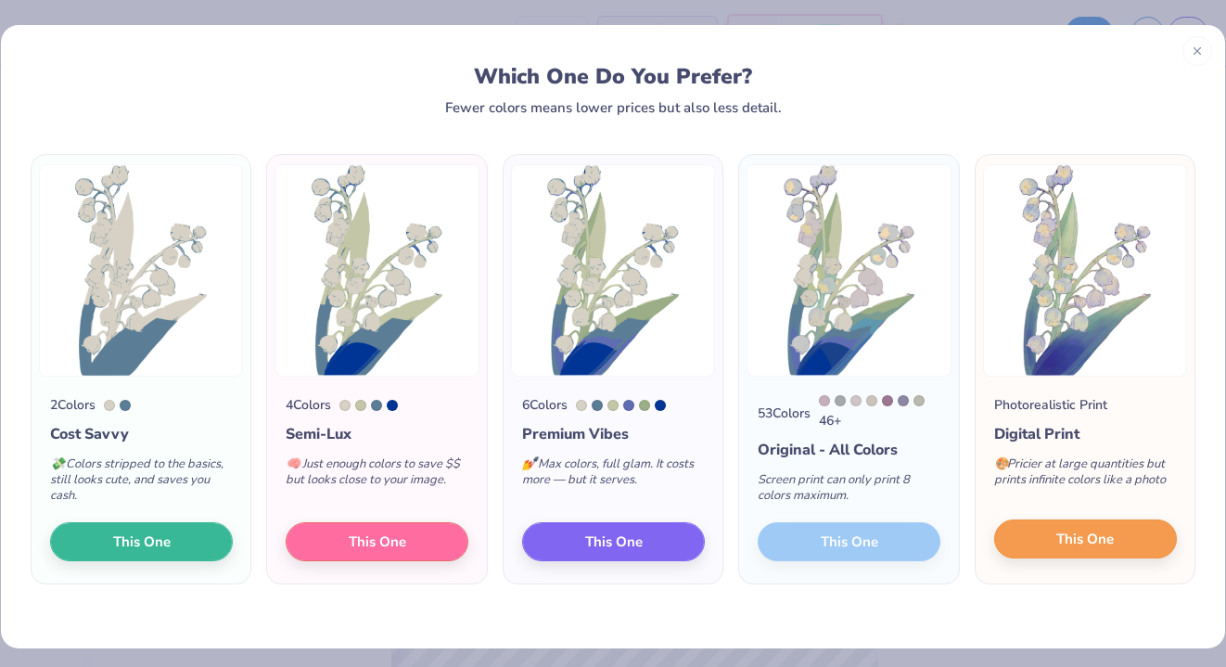
click at [1090, 541] on span "This One" at bounding box center [1084, 538] width 57 height 21
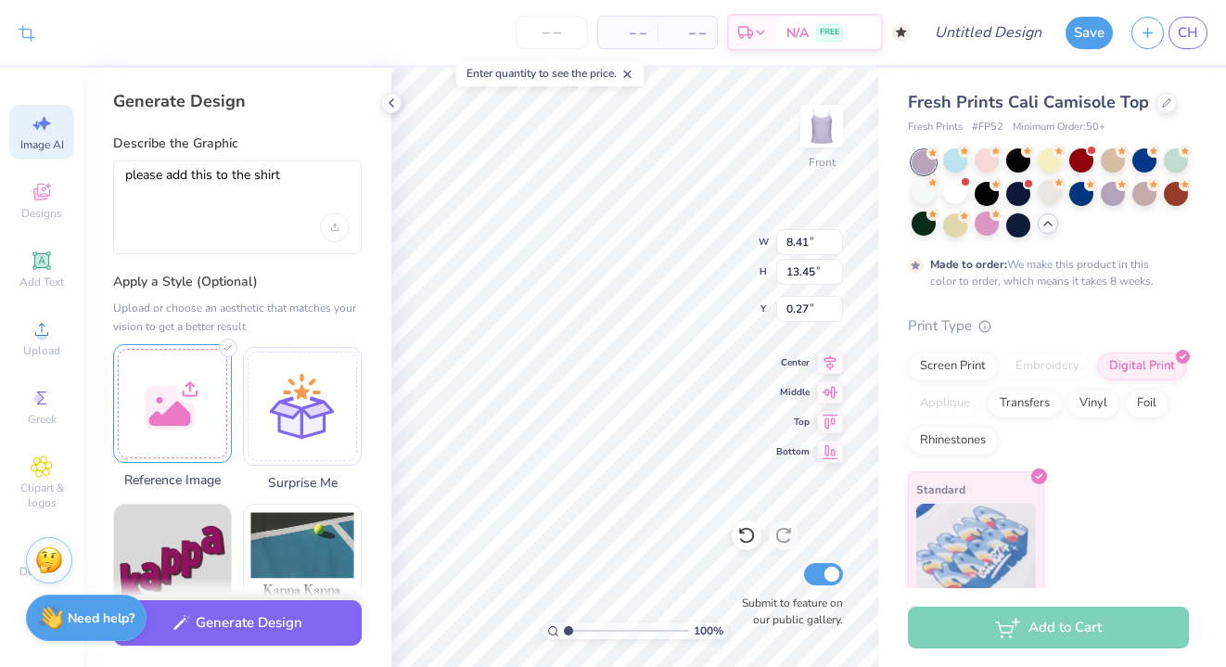
click at [711, 578] on div "100 % Front W 8.41 8.41 " H 13.45 13.45 " Y 0.27 0.27 " Center Middle Top Botto…" at bounding box center [634, 367] width 487 height 599
type input "4.87"
type input "7.80"
type input "5.93"
type input "5.95"
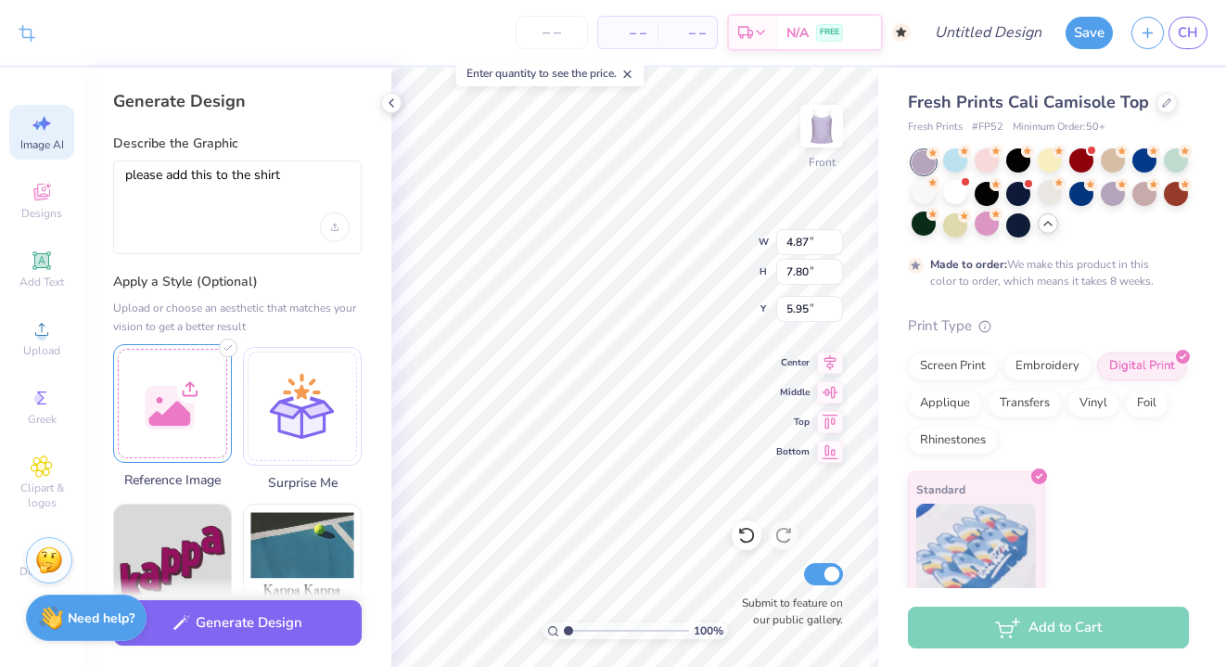
type input "5.11"
type input "8.17"
type input "5.58"
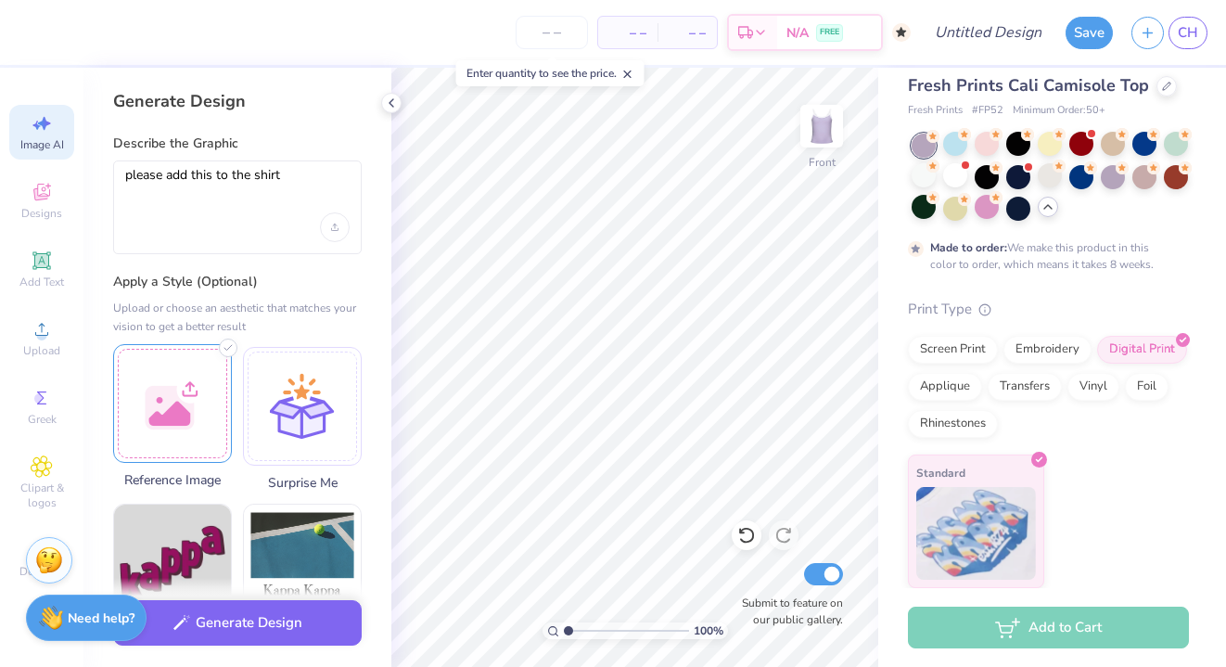
scroll to position [16, 0]
click at [1074, 292] on div "Fresh Prints Cali Camisole Top Fresh Prints # FP52 Minimum Order: 50 + Made to …" at bounding box center [1048, 331] width 281 height 515
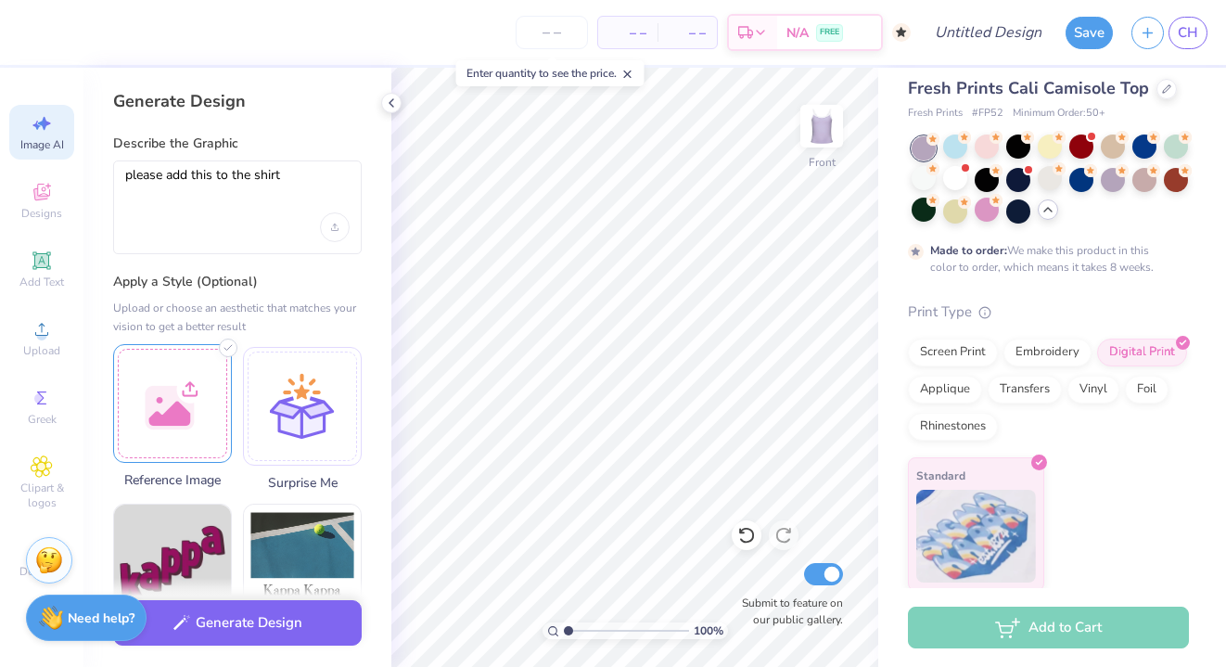
type input "2.23"
type textarea "x"
click at [583, 630] on input "range" at bounding box center [626, 630] width 125 height 17
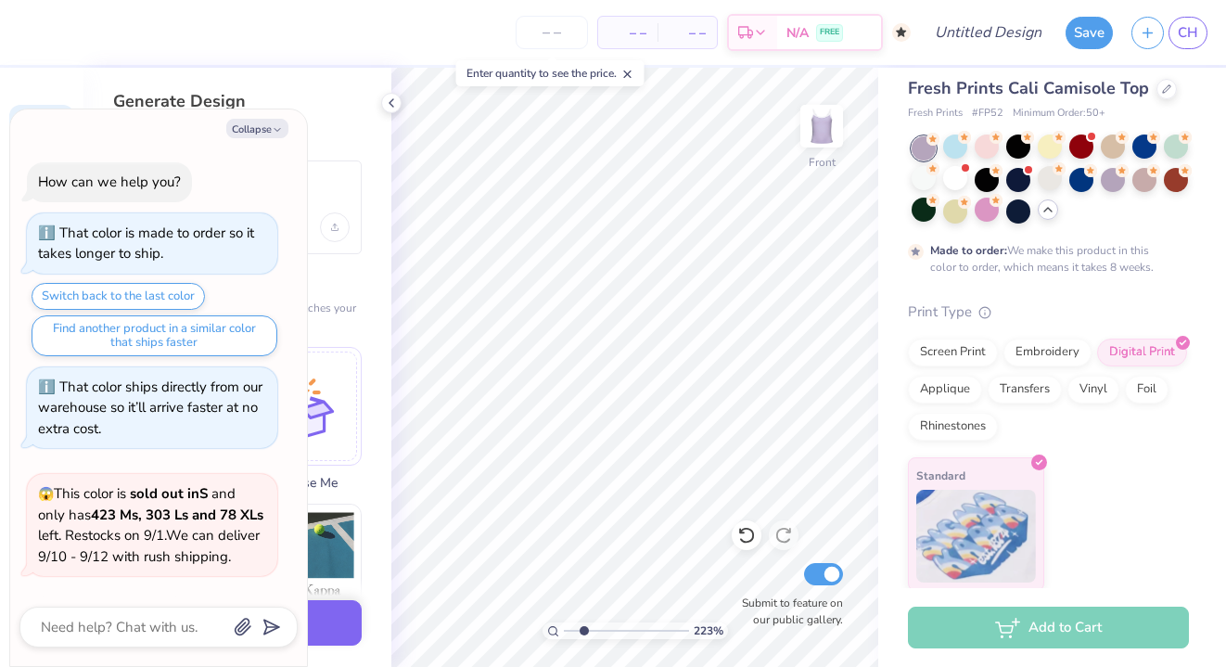
scroll to position [910, 0]
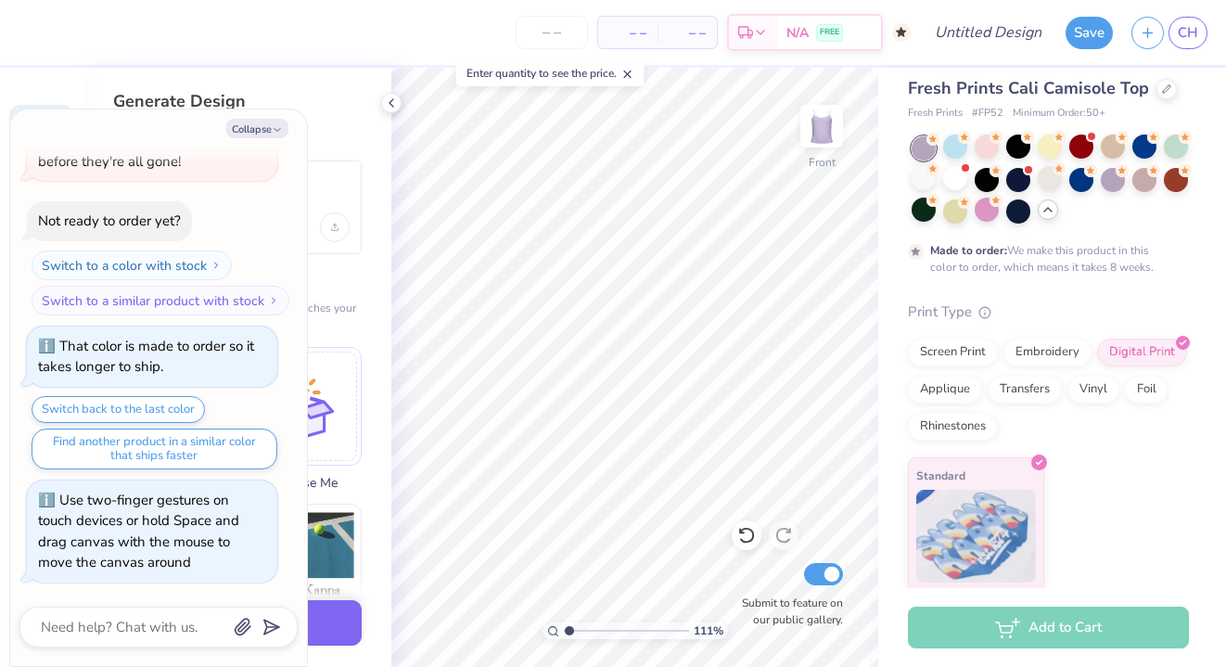
click at [569, 630] on input "range" at bounding box center [626, 630] width 125 height 17
drag, startPoint x: 569, startPoint y: 630, endPoint x: 539, endPoint y: 630, distance: 30.6
type input "1"
click at [539, 630] on div "100 %" at bounding box center [635, 367] width 599 height 599
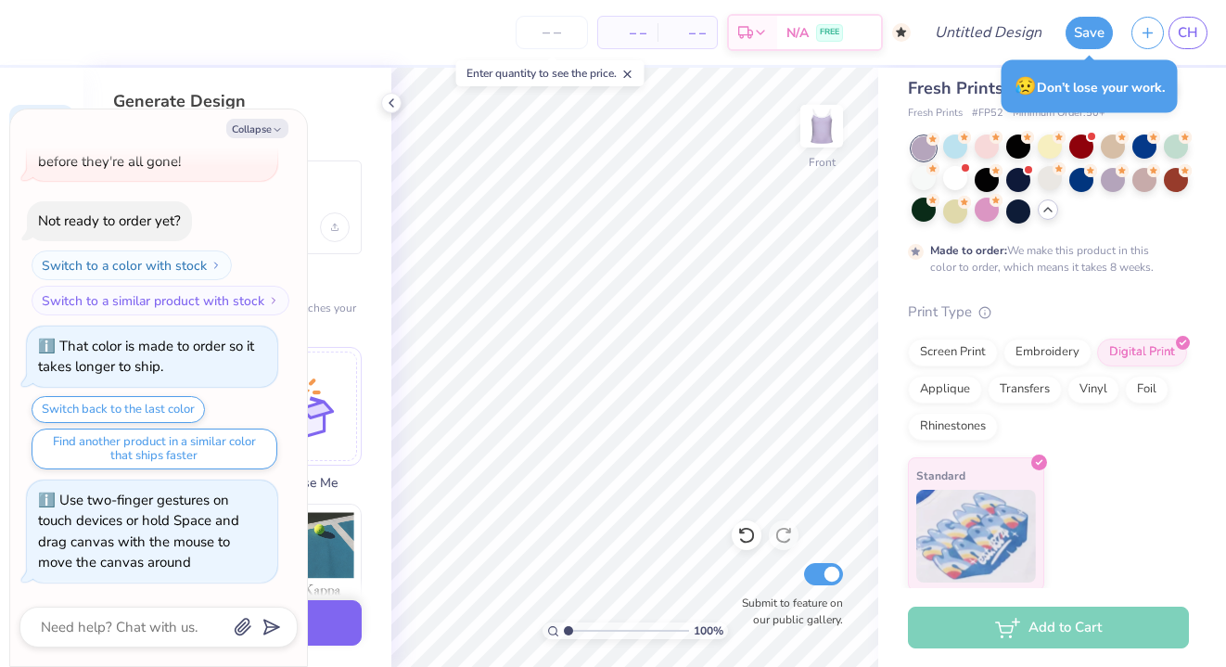
type textarea "x"
